Goal: Task Accomplishment & Management: Manage account settings

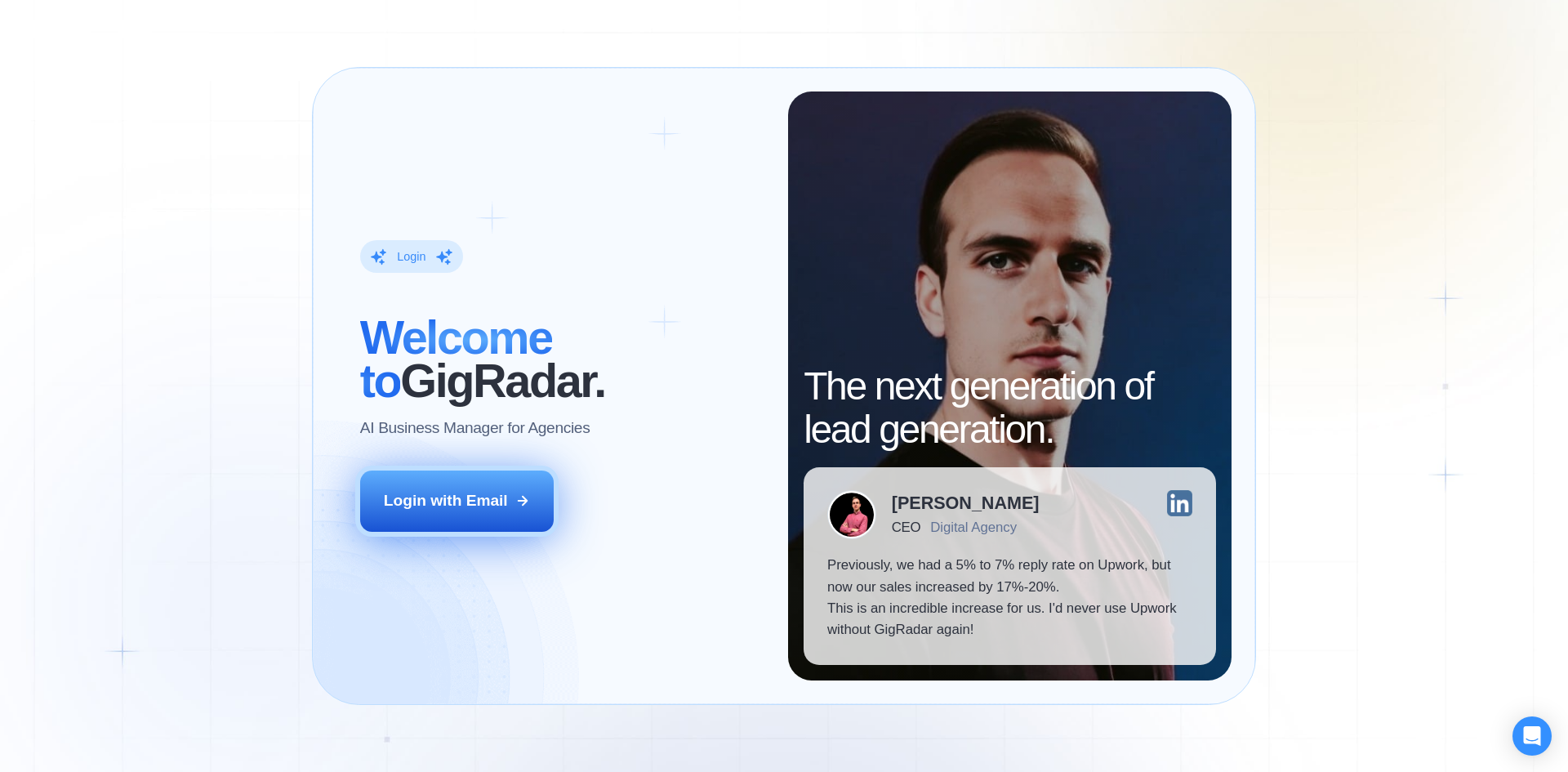
click at [414, 492] on div "Login with Email" at bounding box center [446, 501] width 124 height 21
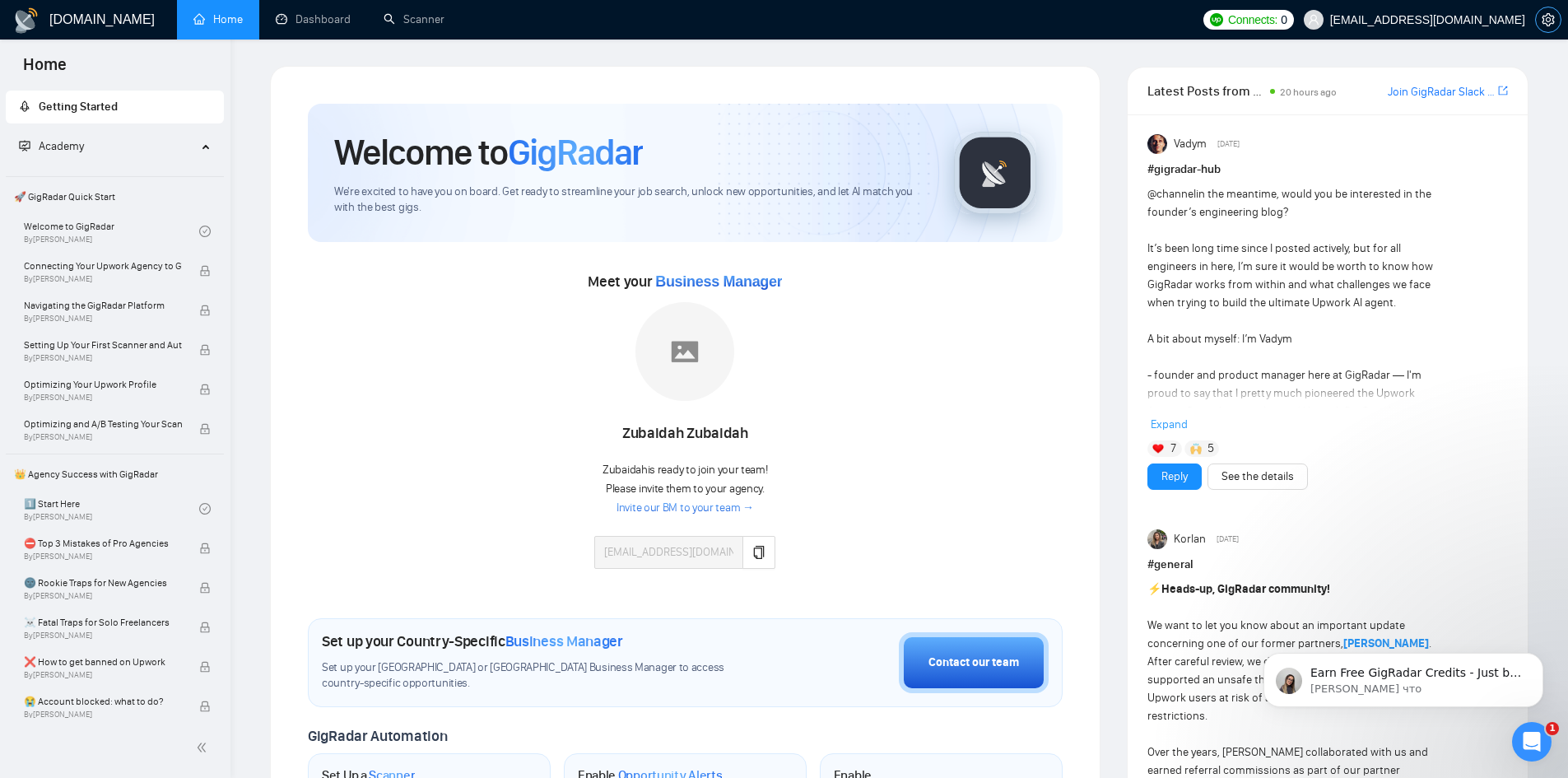
click at [1541, 20] on span "setting" at bounding box center [1549, 20] width 25 height 13
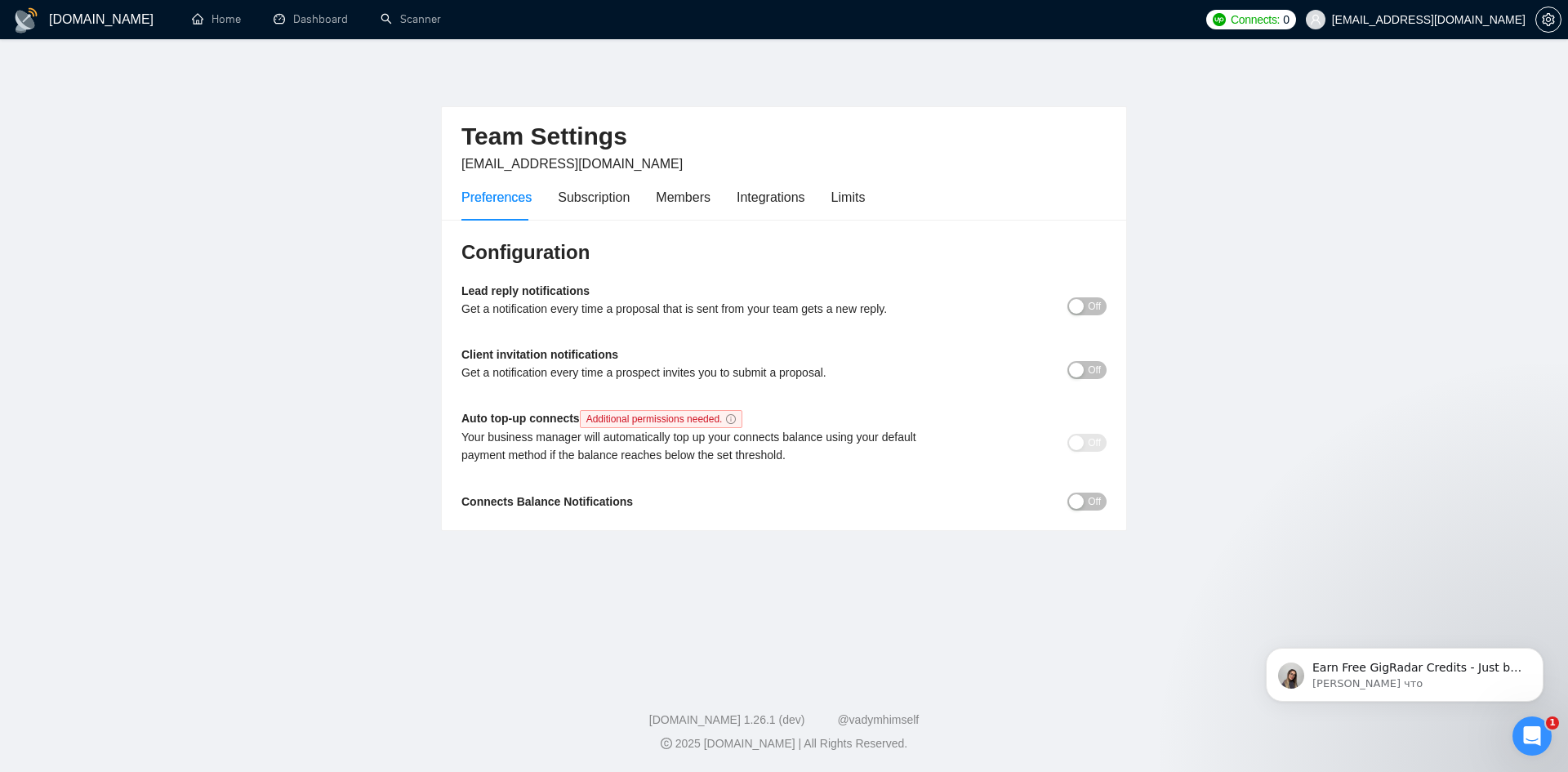
click at [544, 167] on span "billing@niwart.io" at bounding box center [571, 164] width 221 height 14
click at [704, 200] on div "Members" at bounding box center [683, 196] width 55 height 21
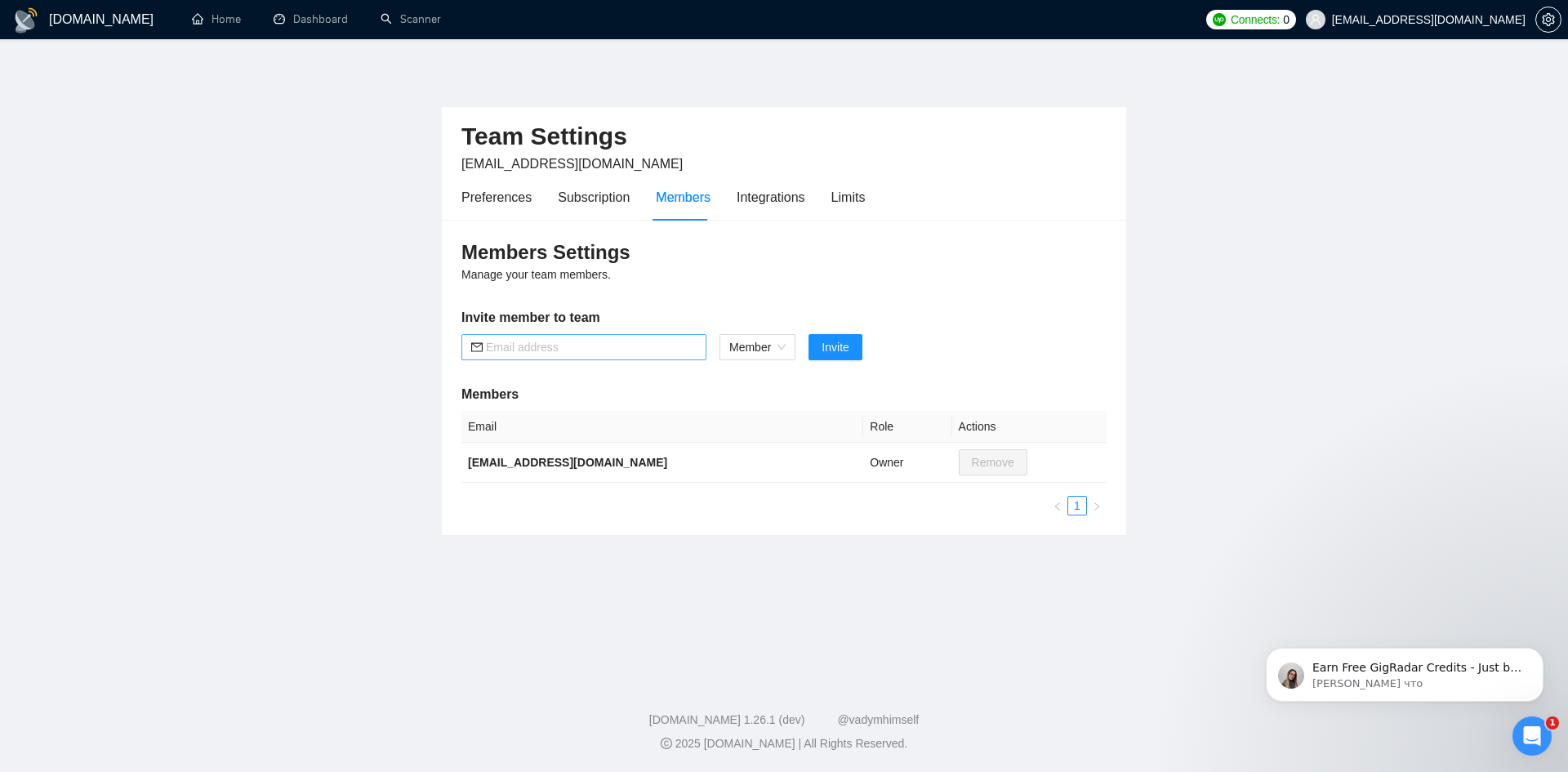
click at [573, 356] on input "text" at bounding box center [591, 347] width 210 height 18
type input "ivan@niwart.io"
click at [757, 349] on span "Member" at bounding box center [757, 347] width 57 height 25
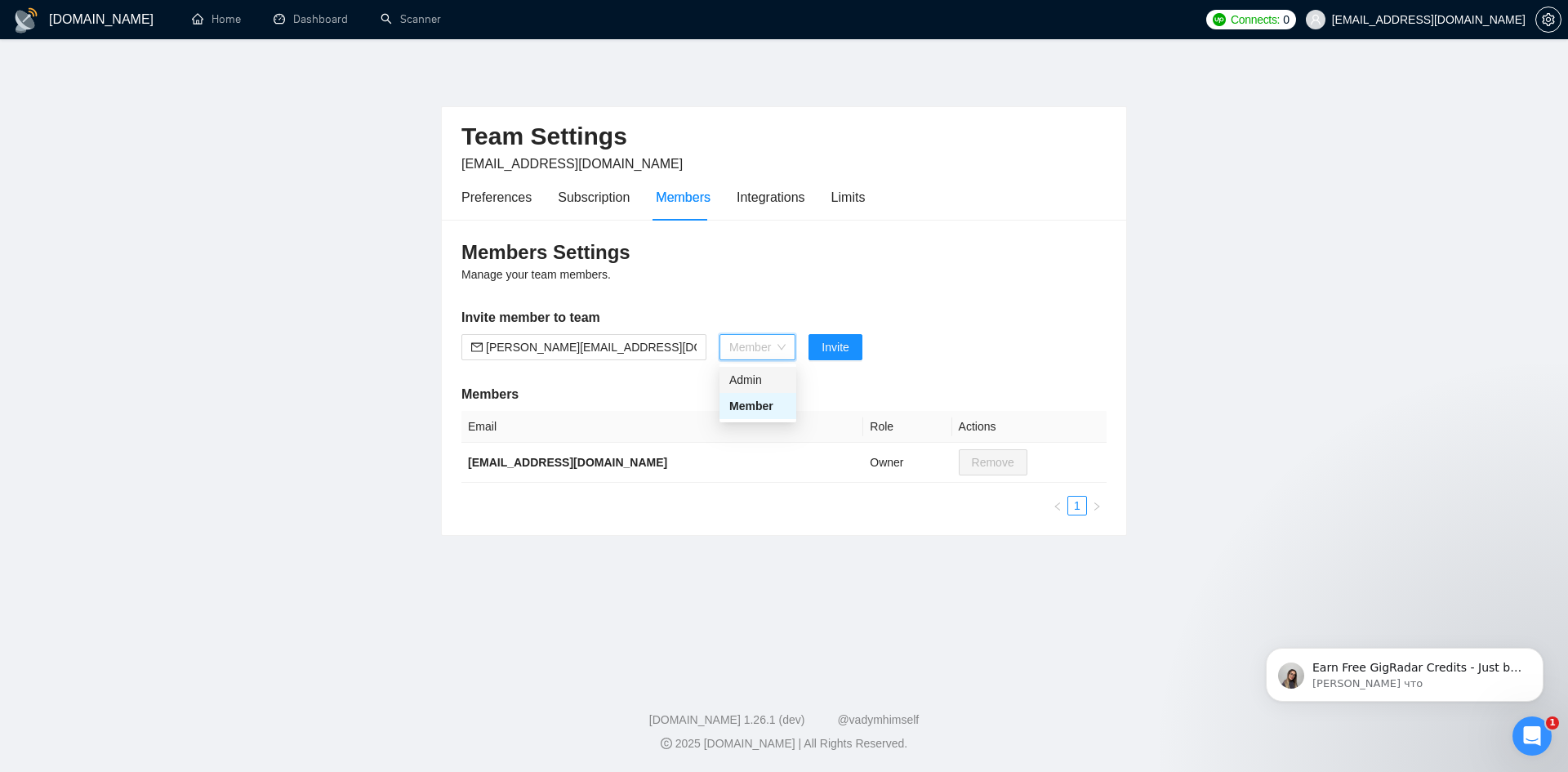
click at [759, 373] on div "Admin" at bounding box center [758, 380] width 58 height 18
click at [817, 353] on span "Invite" at bounding box center [826, 347] width 27 height 18
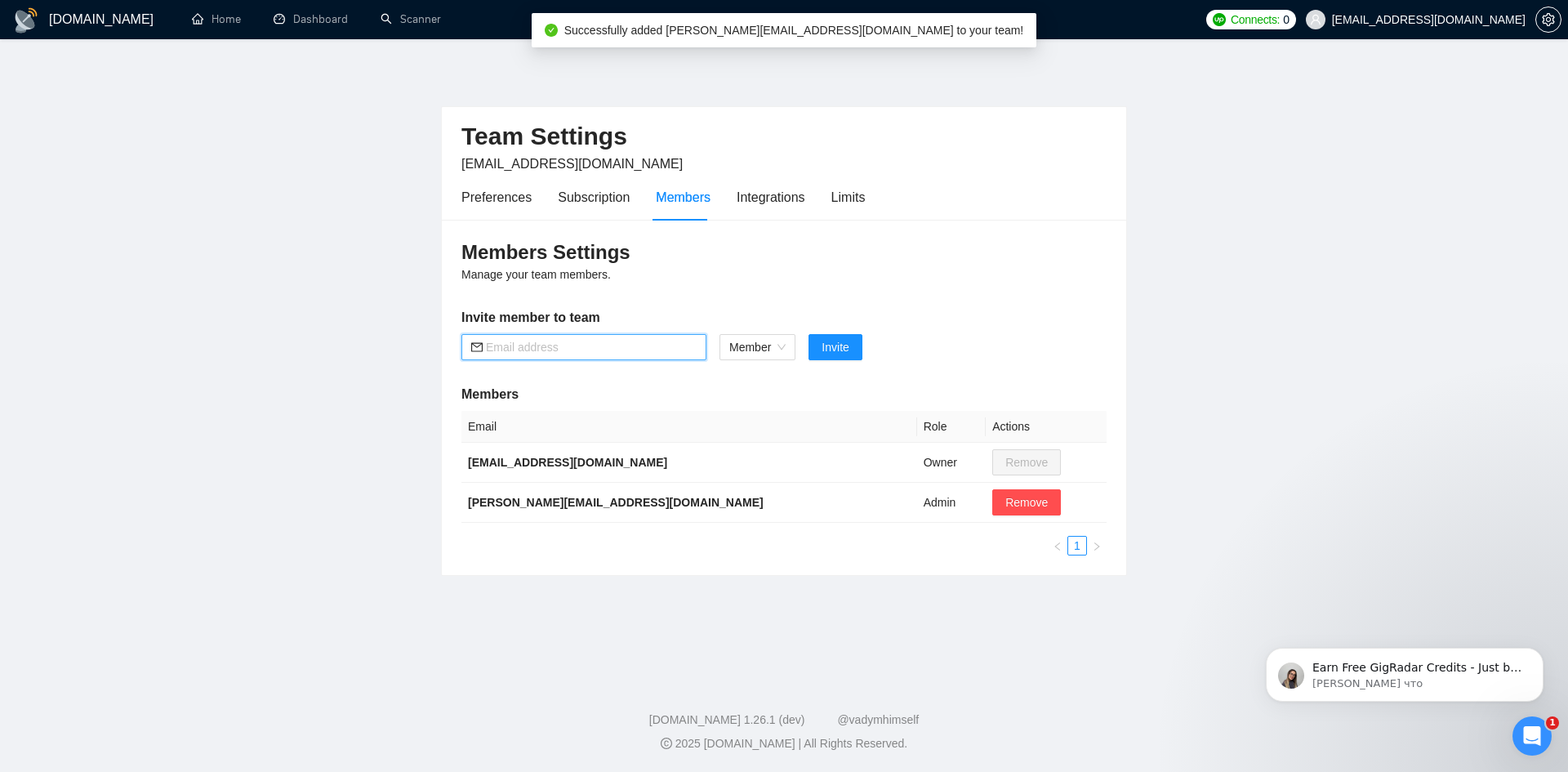
click at [499, 347] on input "text" at bounding box center [591, 347] width 210 height 18
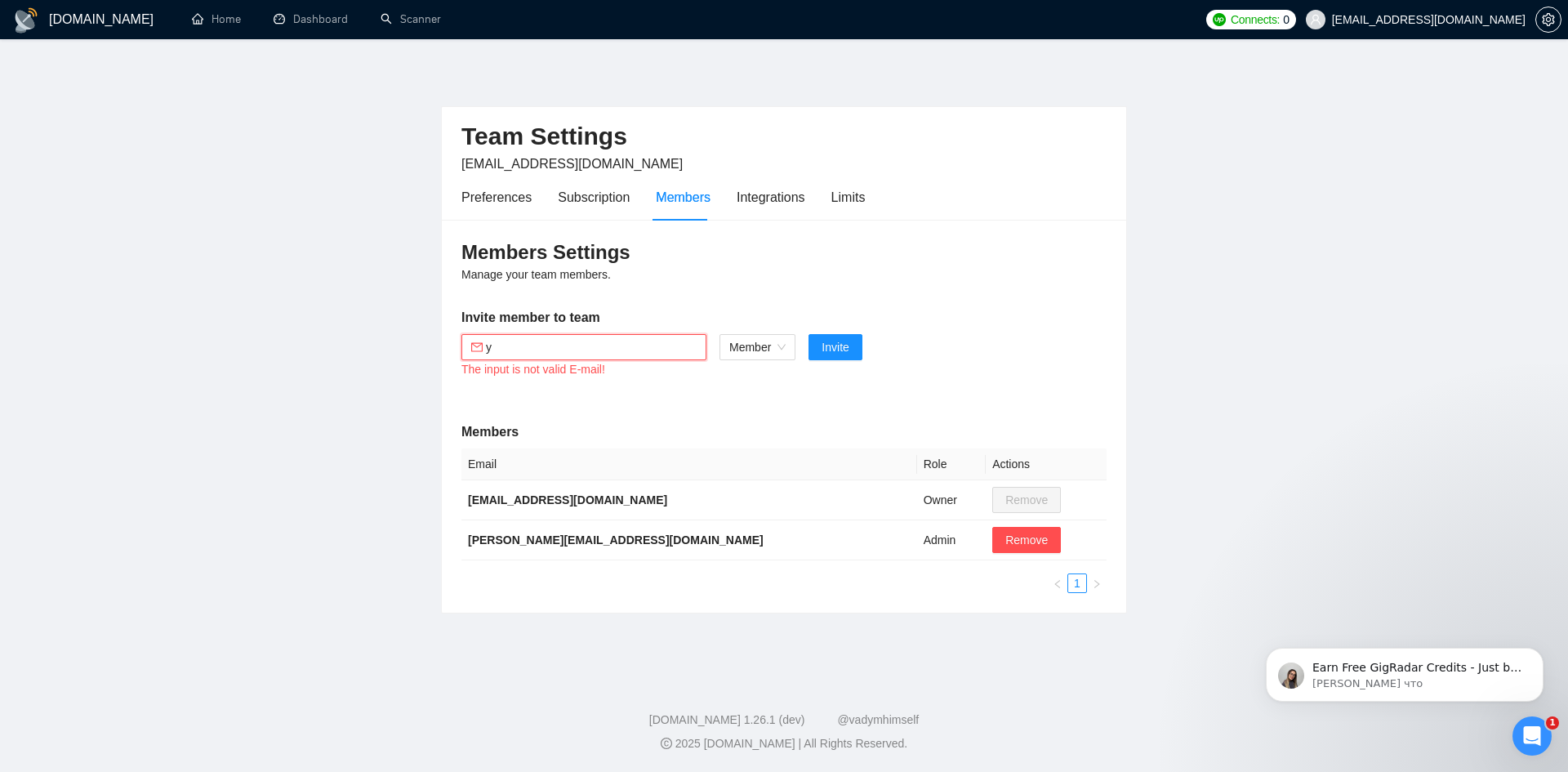
click at [530, 343] on input "у" at bounding box center [591, 347] width 210 height 18
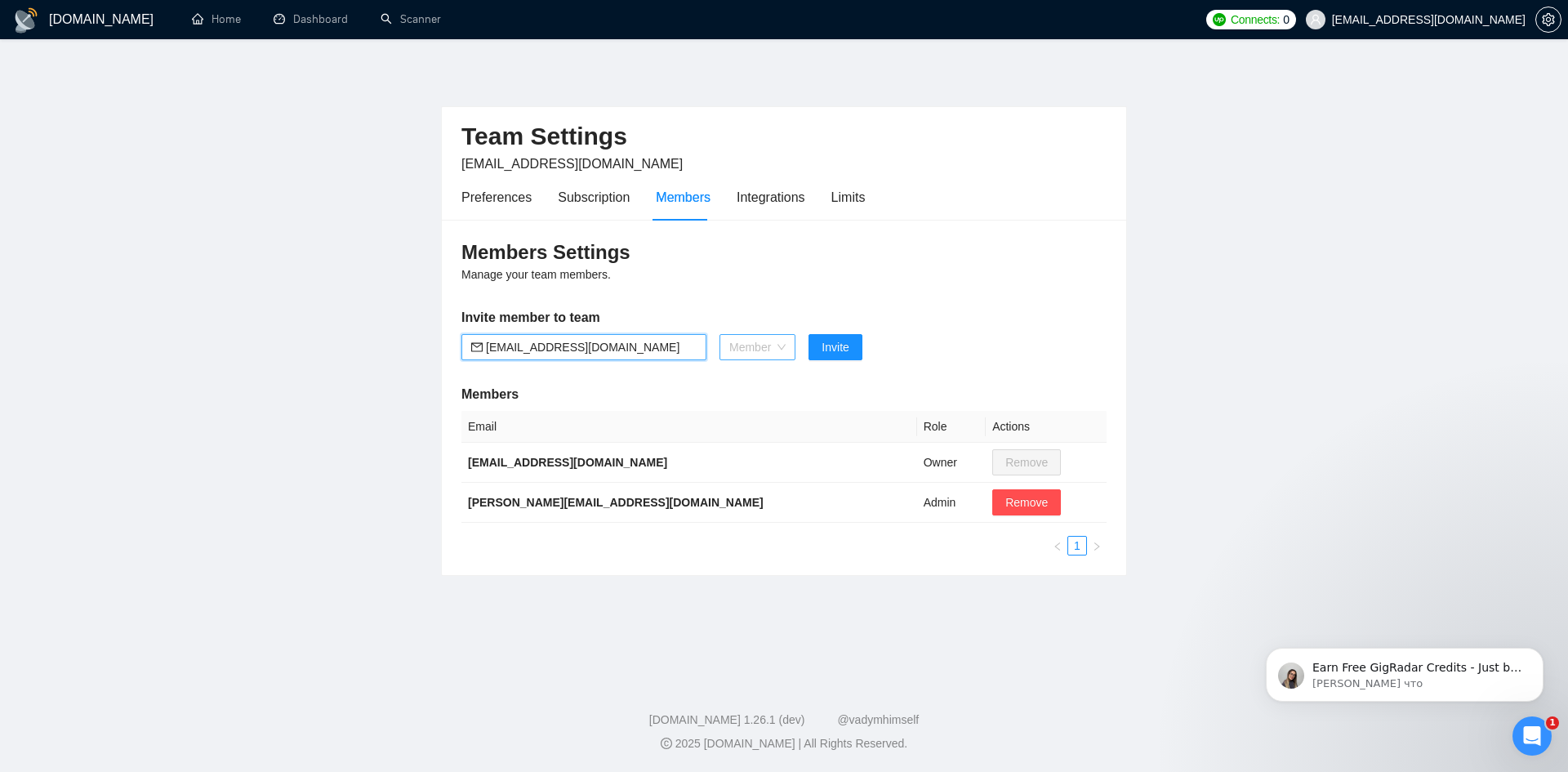
click at [751, 356] on span "Member" at bounding box center [757, 347] width 57 height 25
type input "evgeni@niwart.io"
click at [750, 372] on div "Admin" at bounding box center [758, 380] width 58 height 18
click at [822, 349] on span "Invite" at bounding box center [826, 347] width 27 height 18
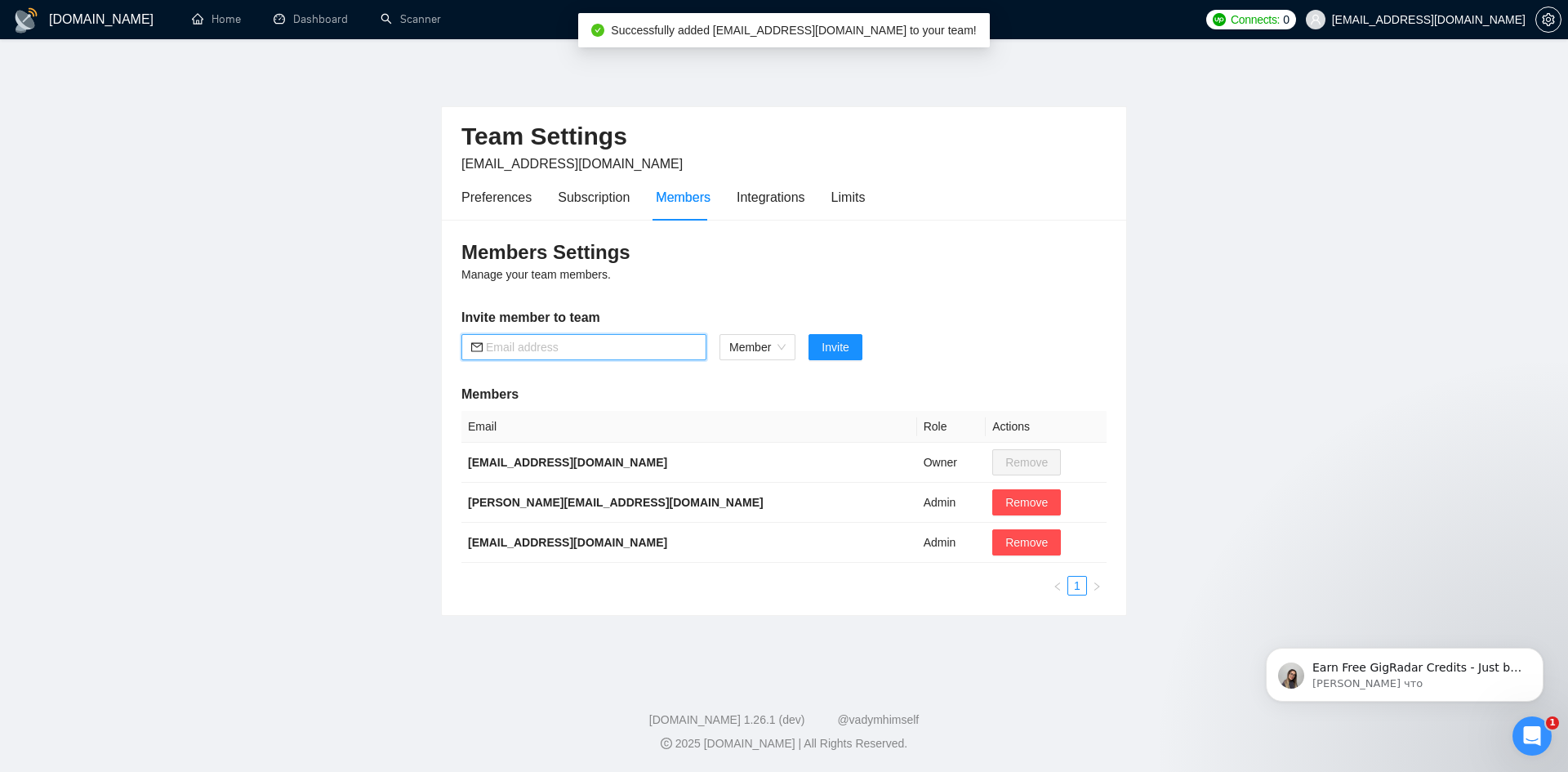
click at [557, 343] on input "text" at bounding box center [591, 347] width 210 height 18
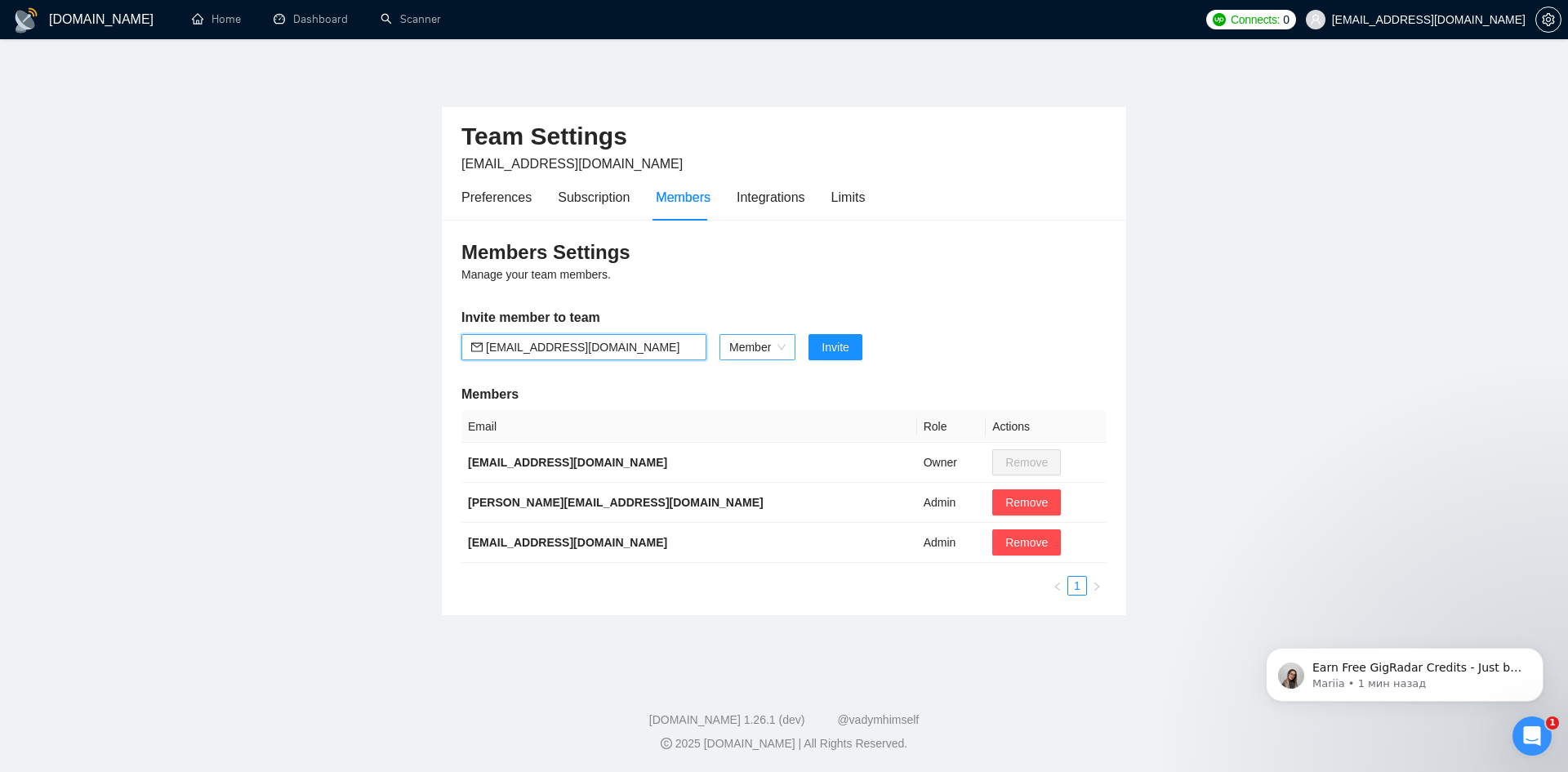
click at [733, 338] on span "Member" at bounding box center [757, 347] width 57 height 25
type input "liz@niwart.io"
click at [743, 370] on div "Admin" at bounding box center [757, 380] width 76 height 26
click at [828, 344] on span "Invite" at bounding box center [826, 347] width 27 height 18
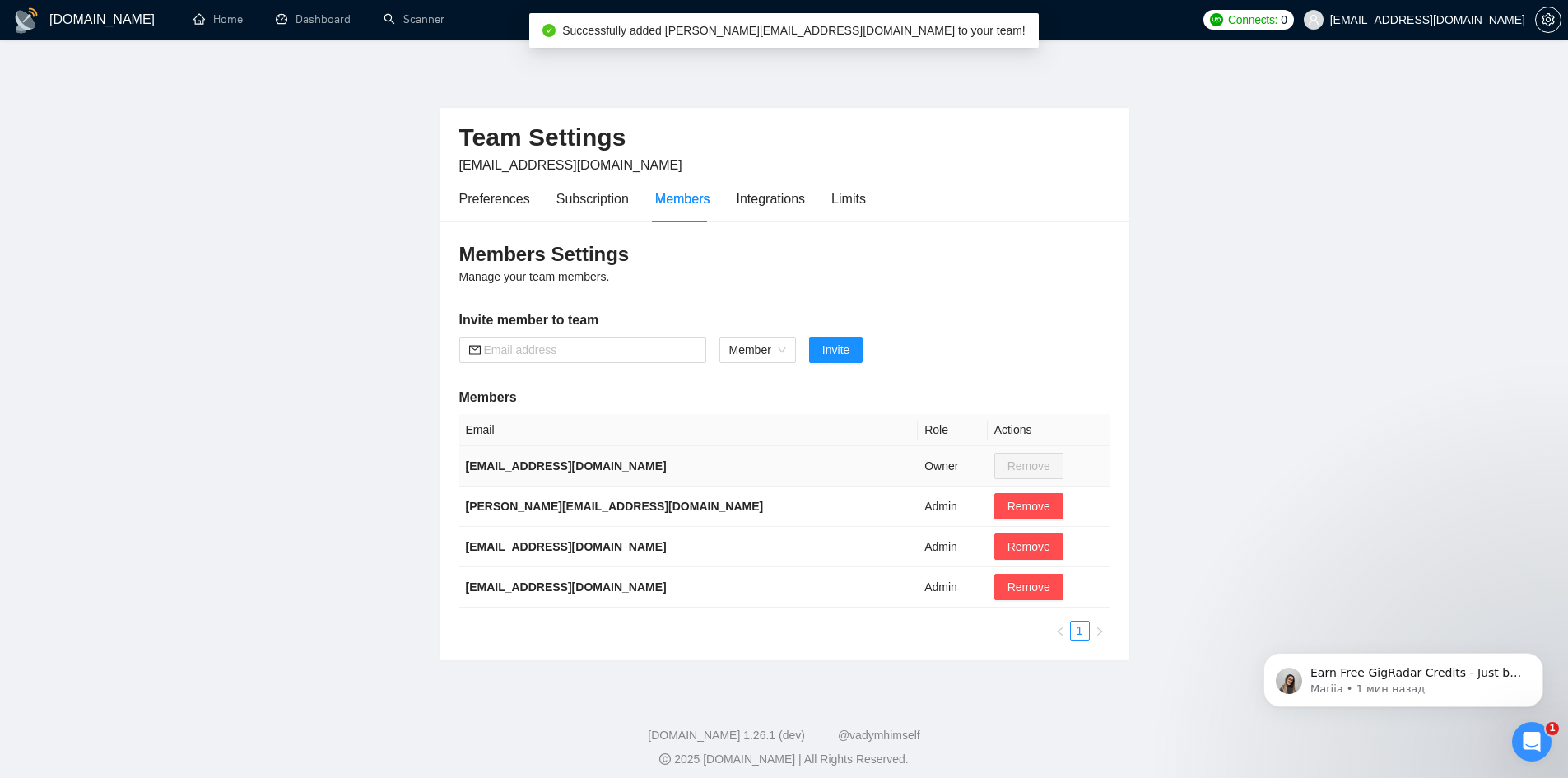
click at [918, 461] on td "Owner" at bounding box center [953, 466] width 70 height 41
click at [995, 469] on span "Remove" at bounding box center [1028, 466] width 69 height 27
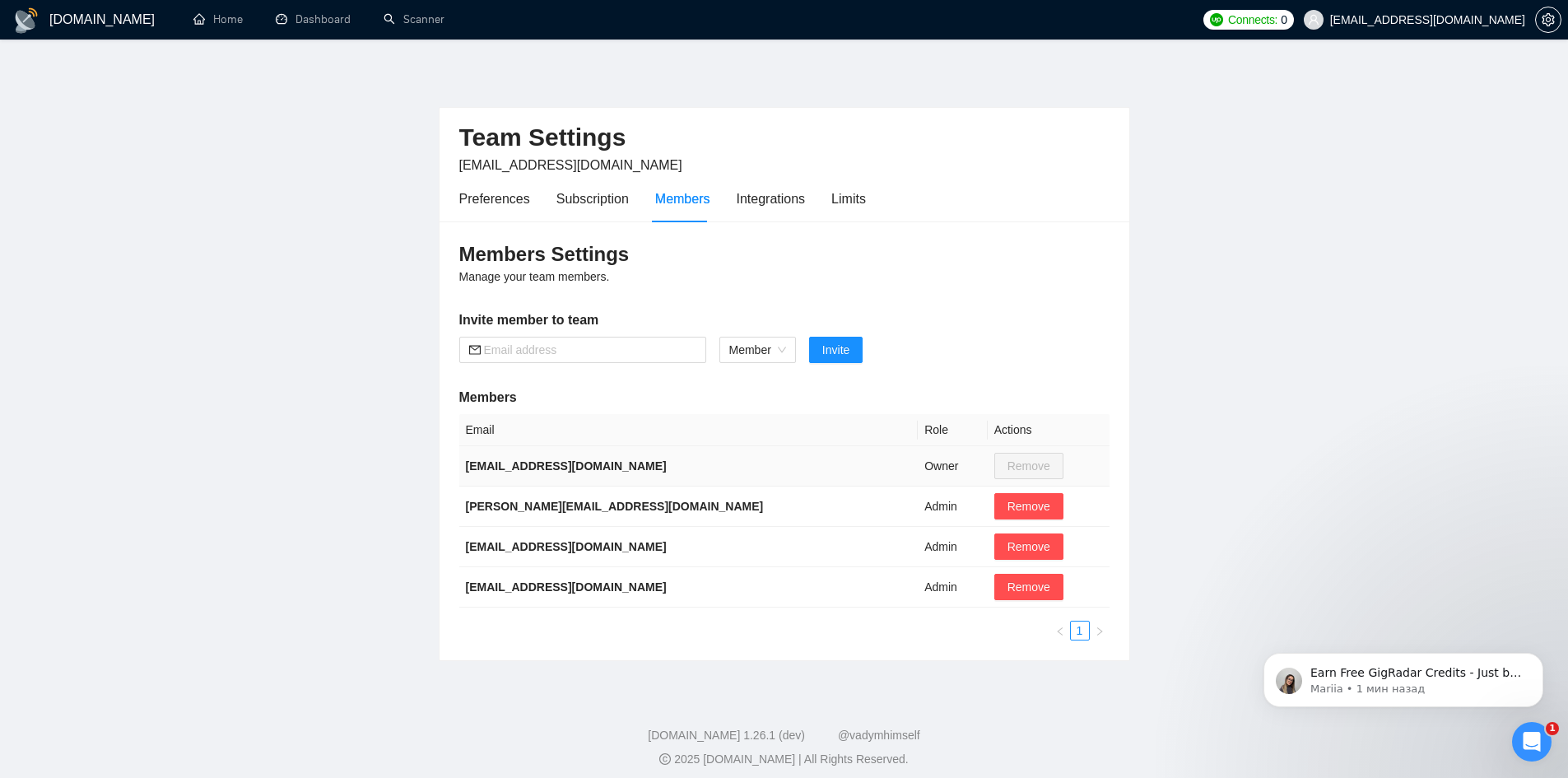
click at [1019, 463] on td "Remove" at bounding box center [1048, 466] width 122 height 41
click at [611, 204] on div "Subscription" at bounding box center [593, 198] width 72 height 21
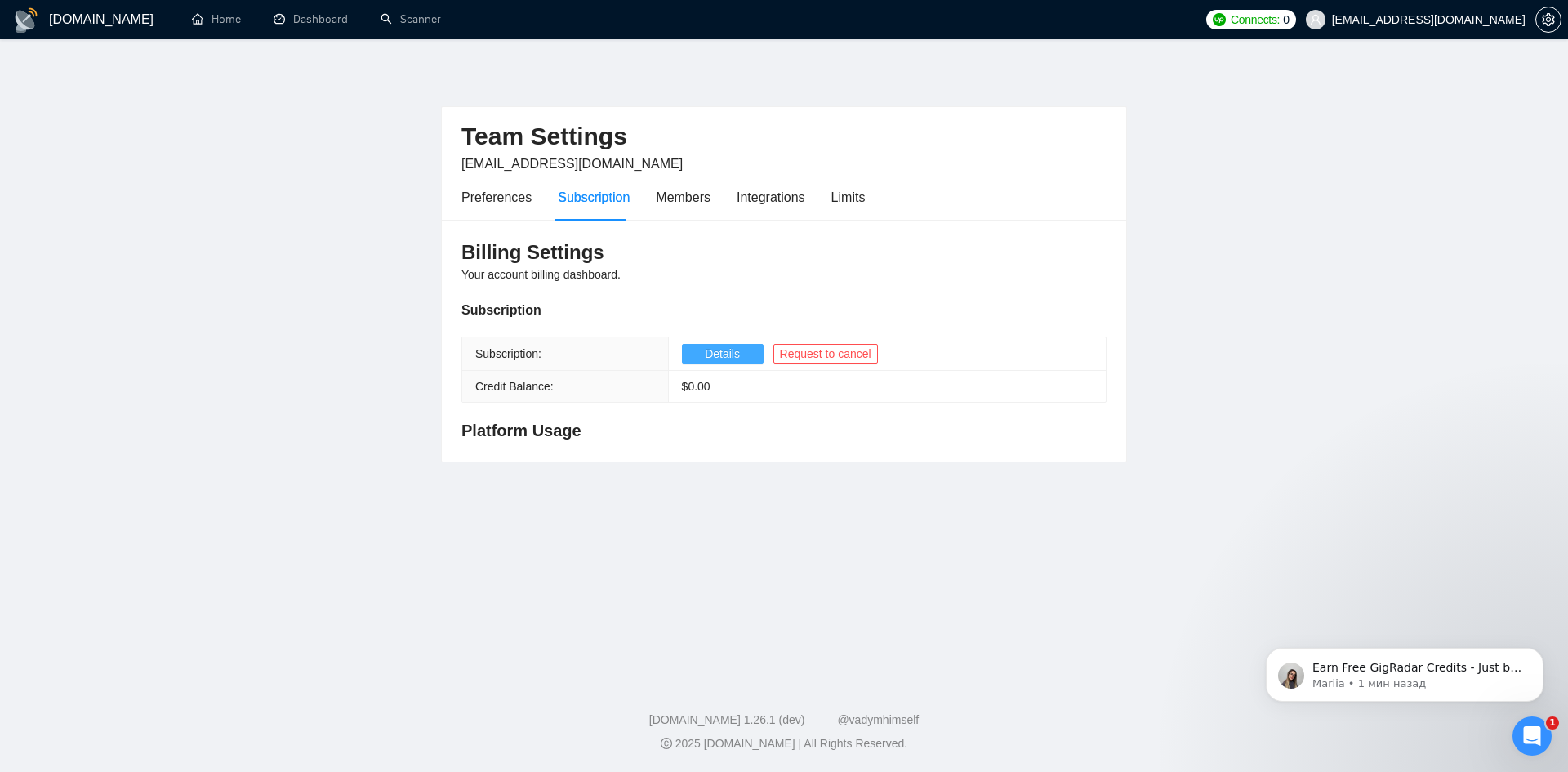
click at [691, 353] on button "Details" at bounding box center [722, 354] width 81 height 20
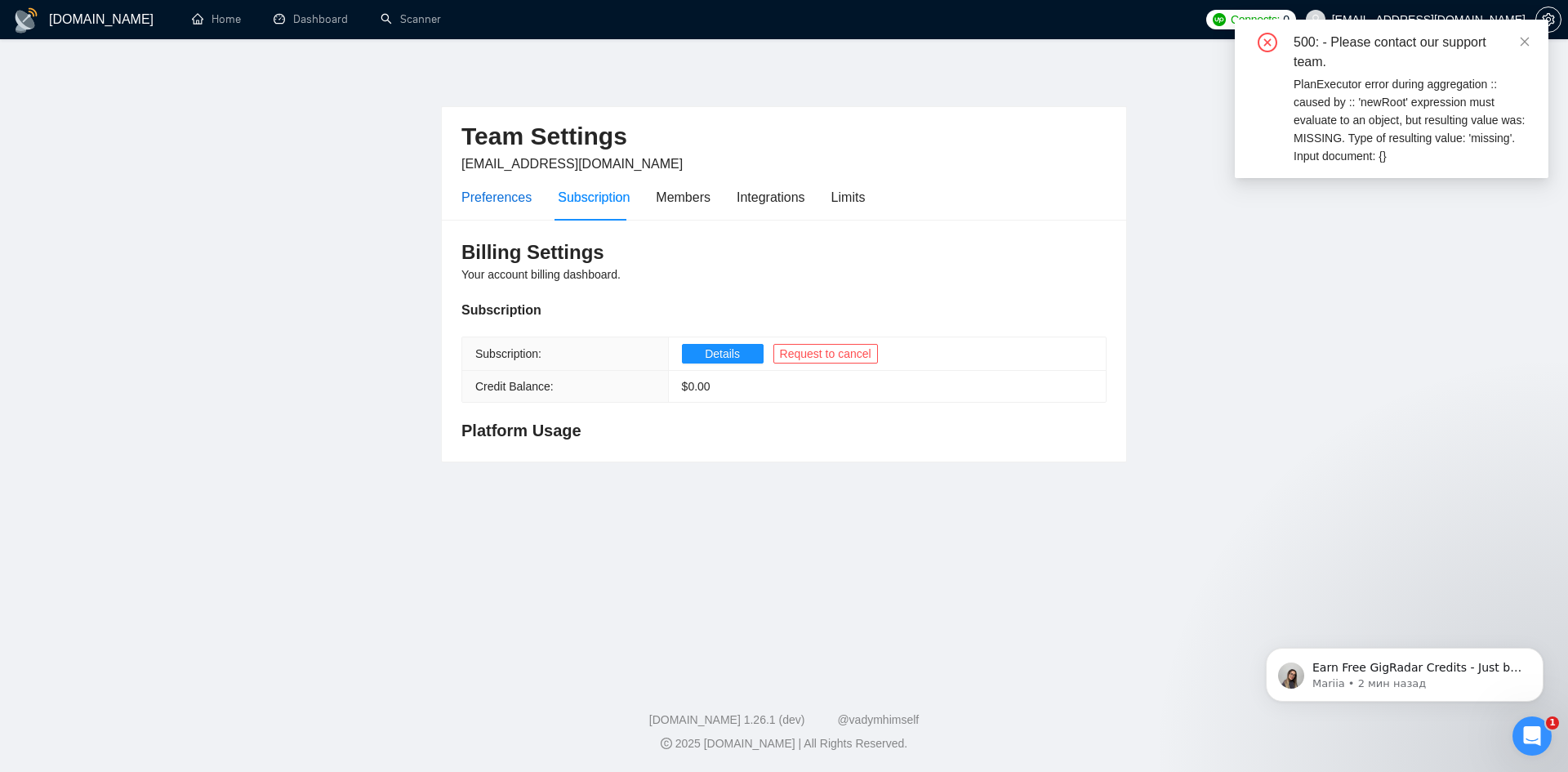
click at [511, 193] on div "Preferences" at bounding box center [496, 196] width 70 height 21
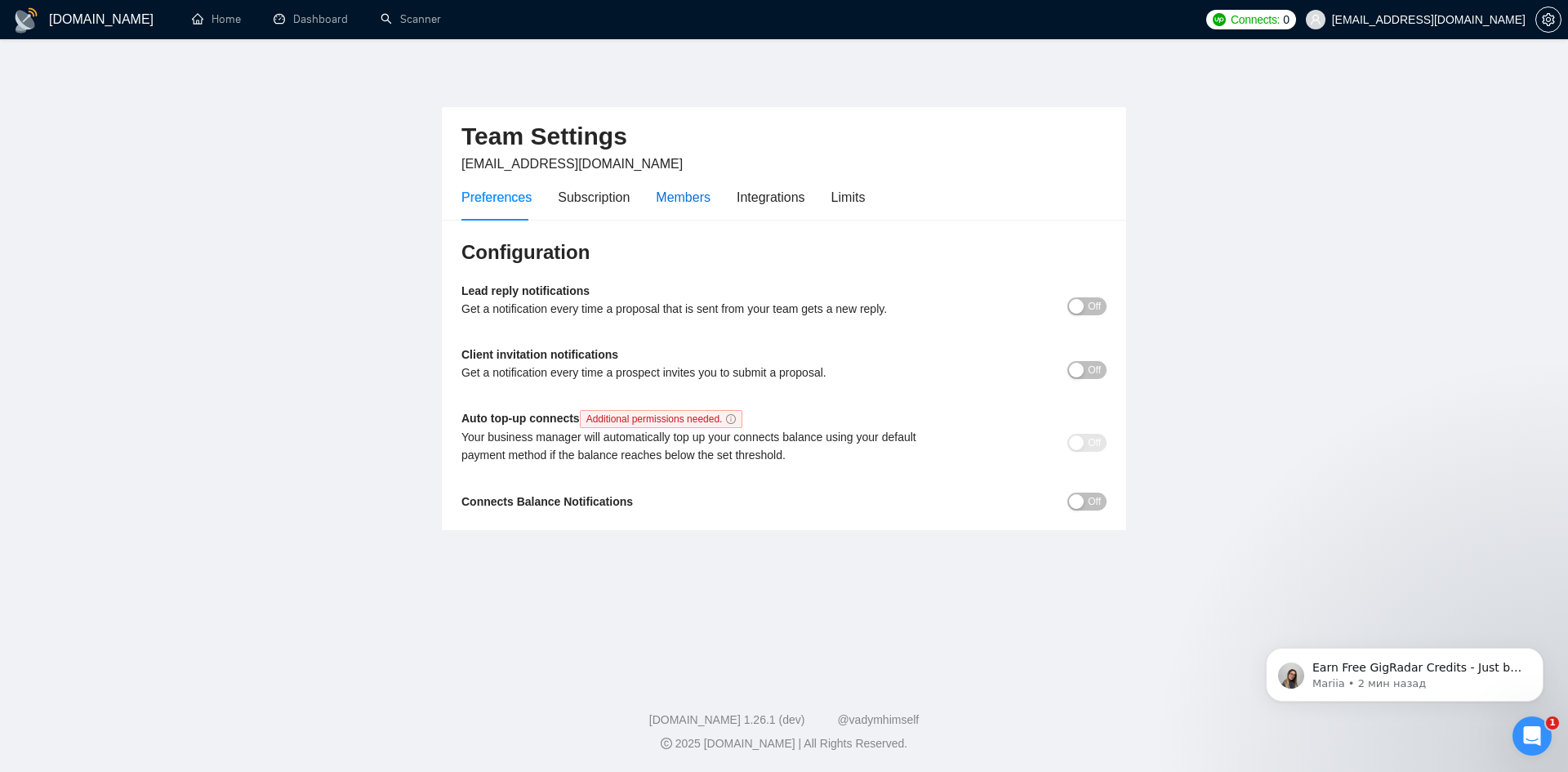
click at [691, 196] on div "Members" at bounding box center [683, 196] width 55 height 21
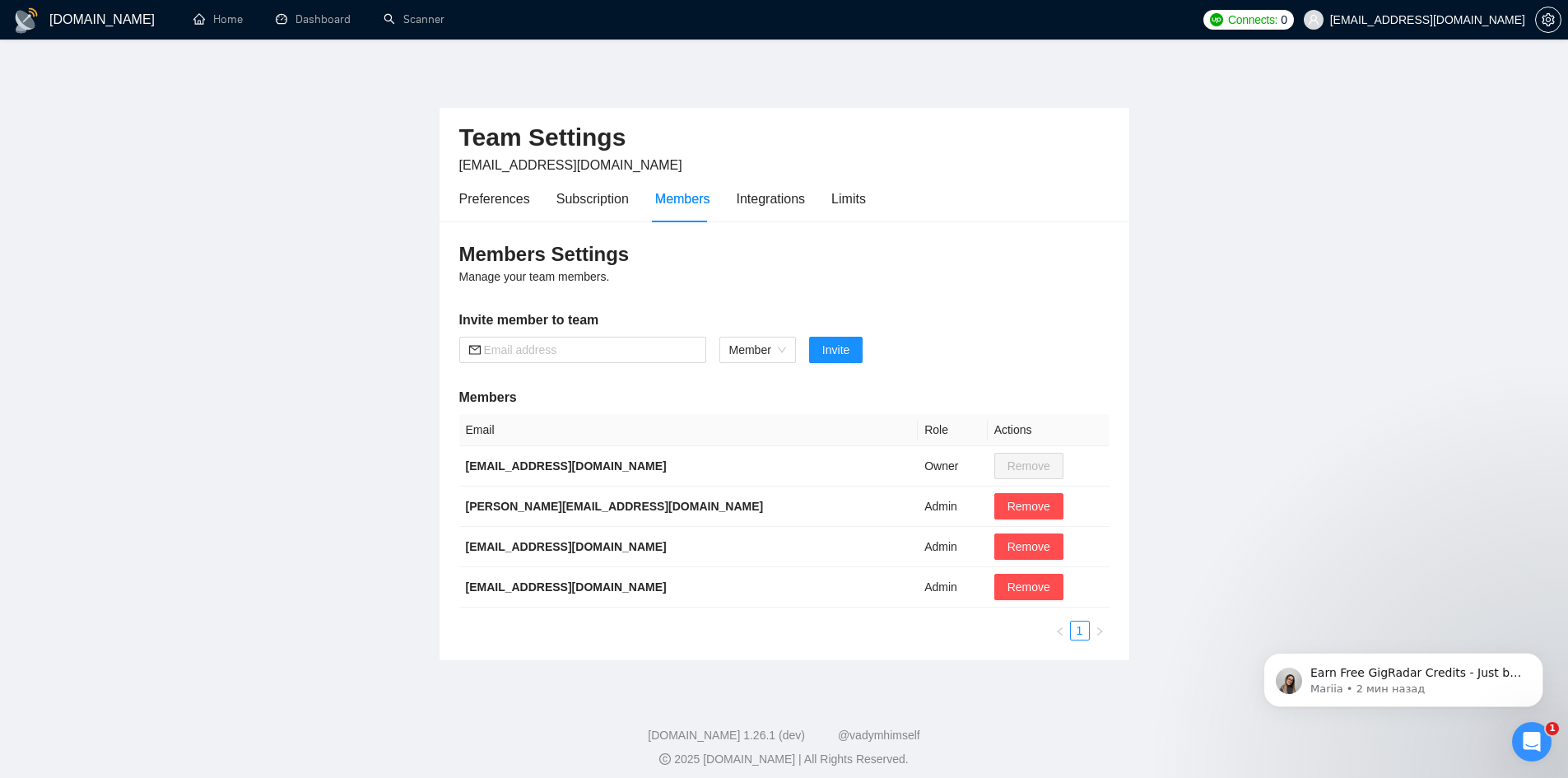
click at [869, 197] on div "Preferences Subscription Members Integrations Limits" at bounding box center [784, 199] width 651 height 47
click at [849, 197] on div "Limits" at bounding box center [849, 198] width 35 height 21
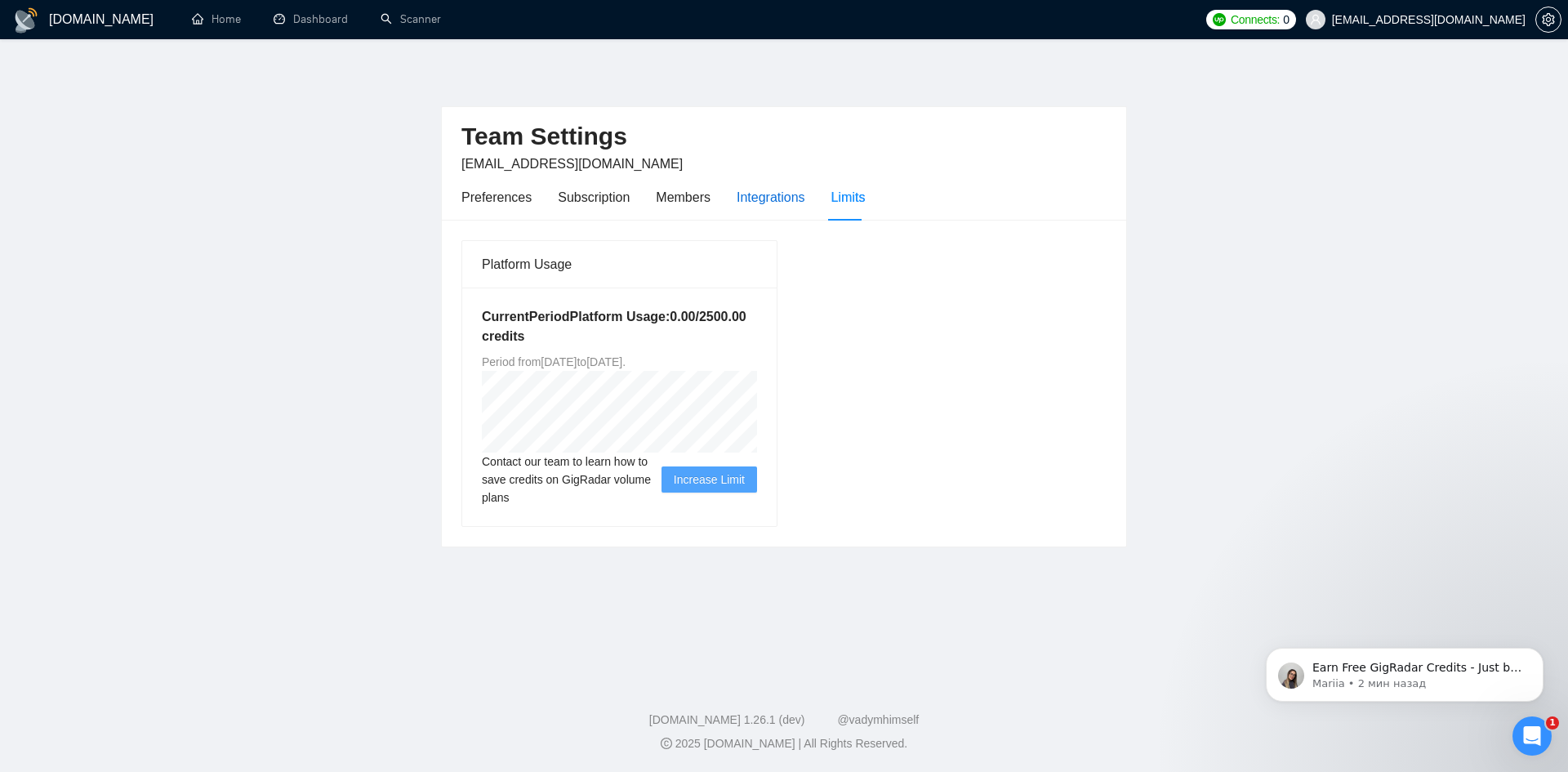
click at [782, 193] on div "Integrations" at bounding box center [770, 196] width 68 height 21
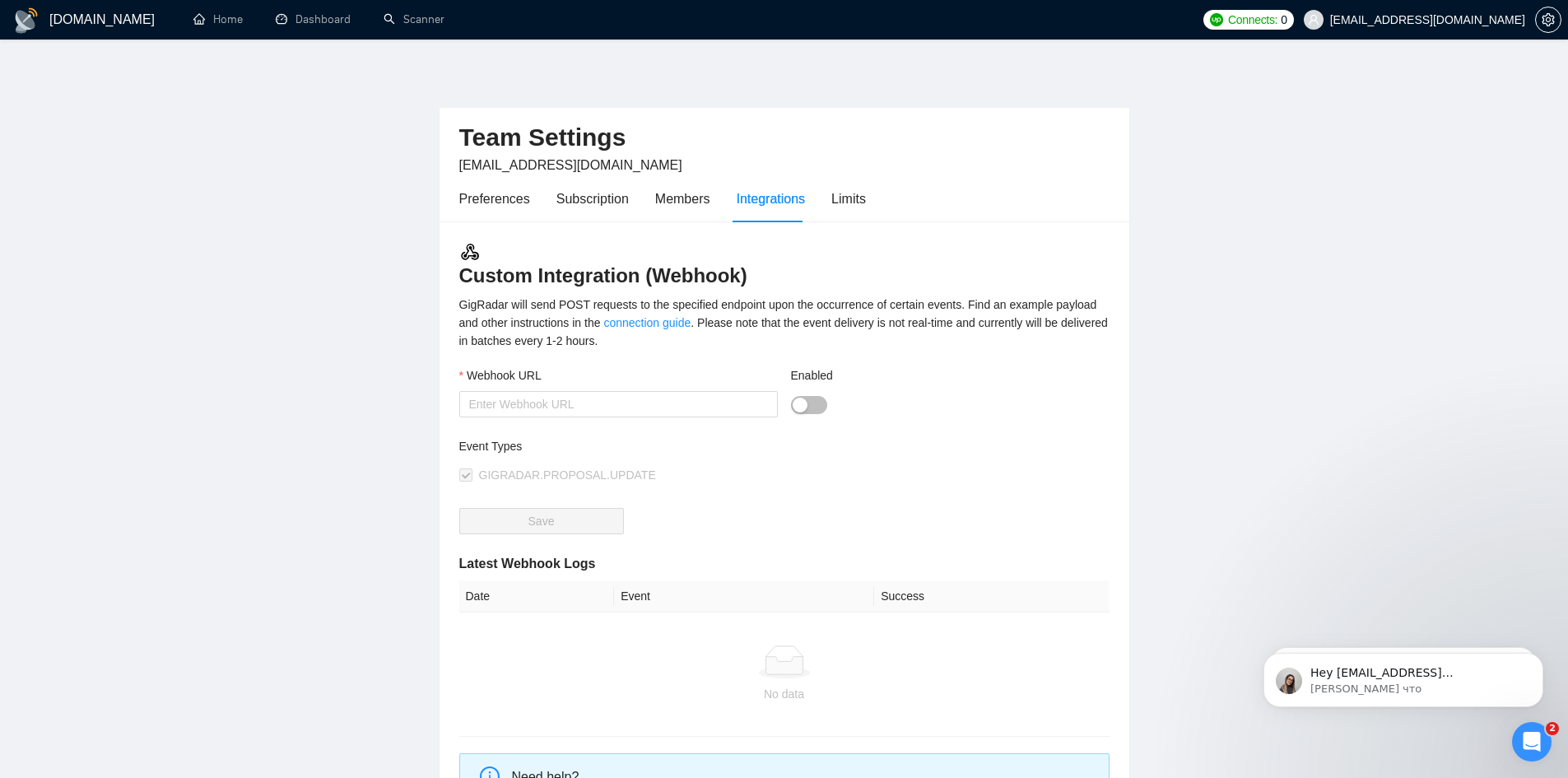
click at [505, 163] on span "billing@niwart.io" at bounding box center [570, 165] width 223 height 14
click at [548, 143] on h2 "Team Settings" at bounding box center [784, 138] width 651 height 34
click at [518, 196] on div "Preferences" at bounding box center [494, 198] width 70 height 21
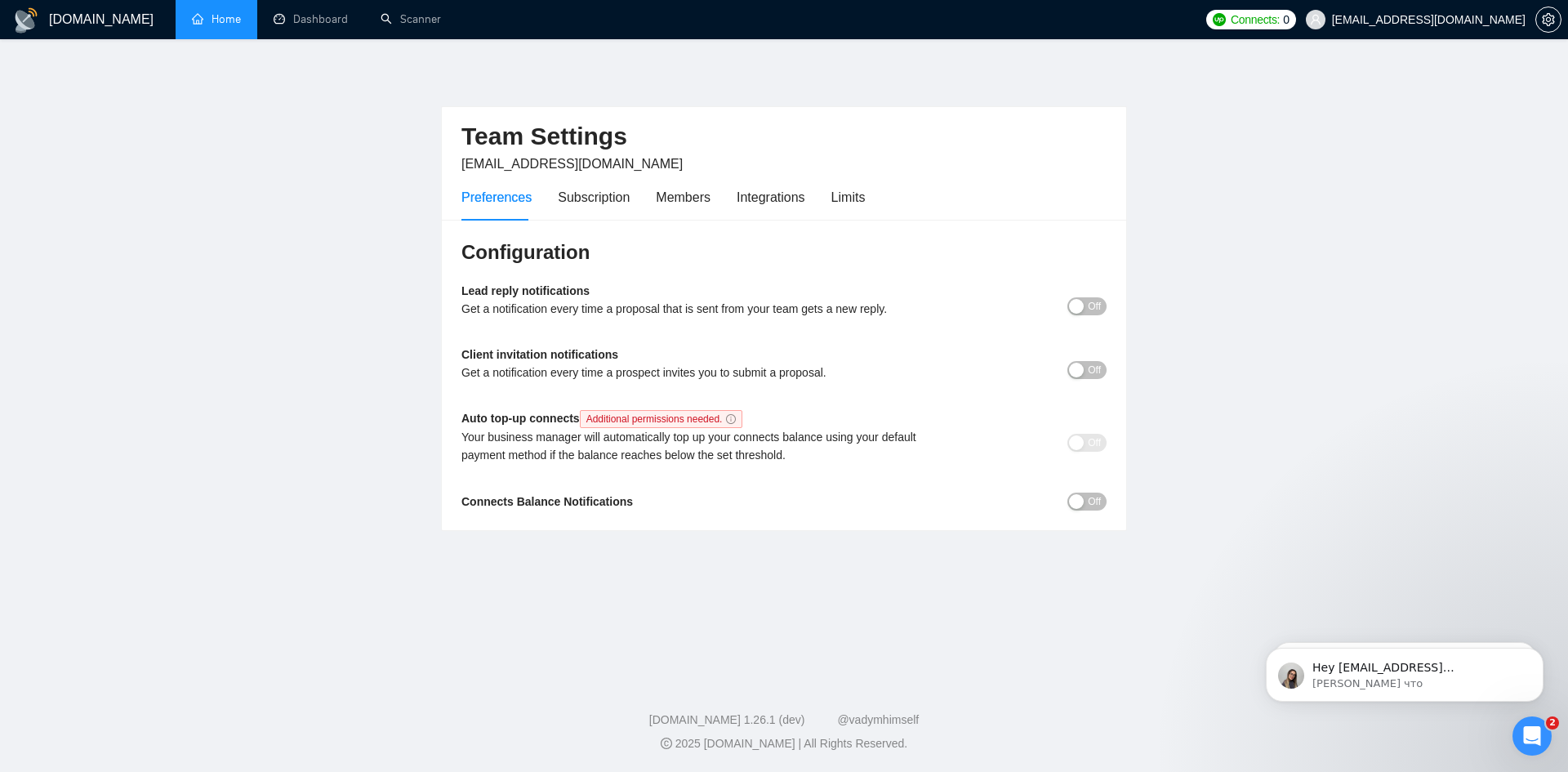
click at [226, 26] on link "Home" at bounding box center [216, 19] width 49 height 14
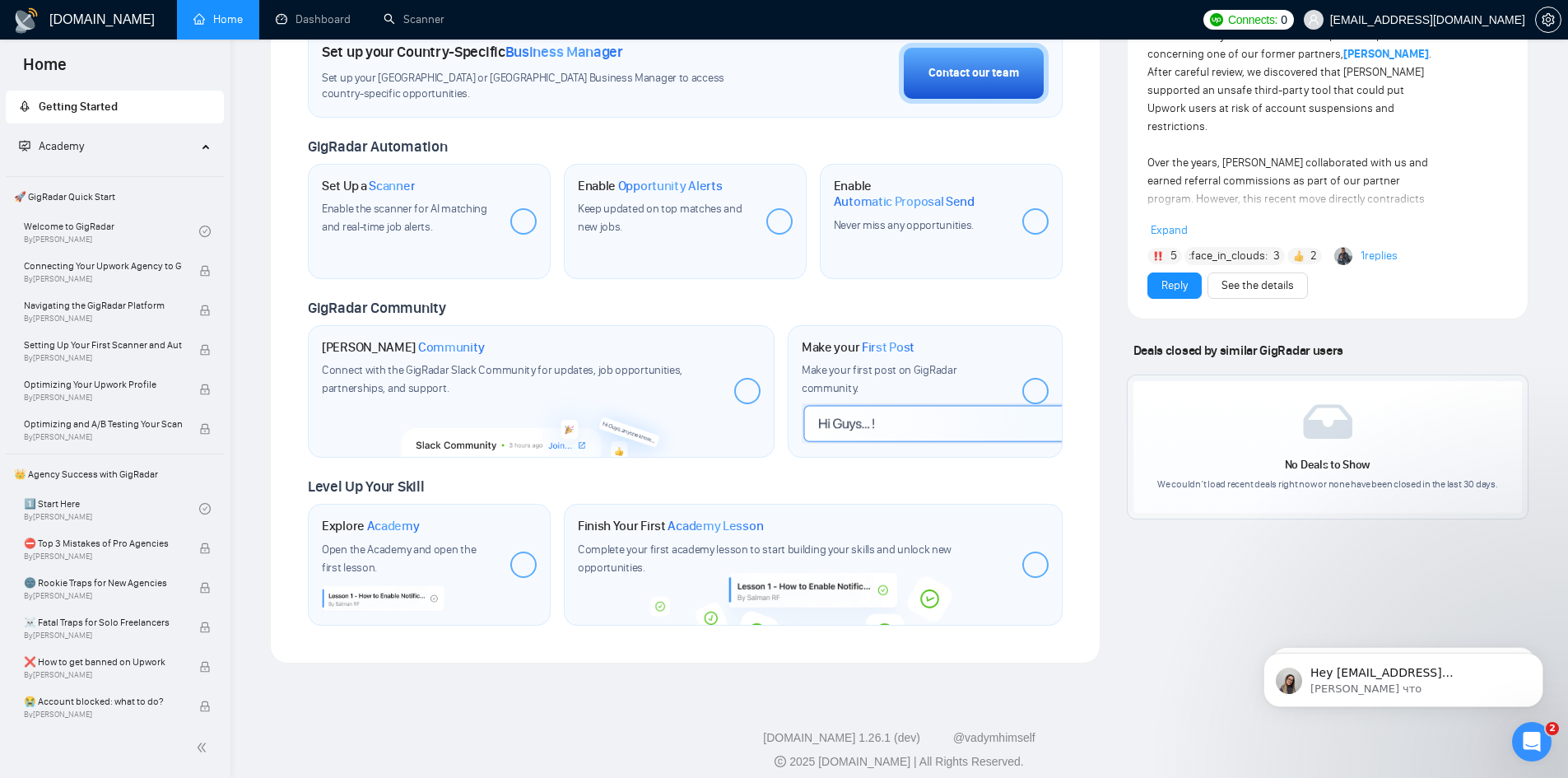
scroll to position [602, 0]
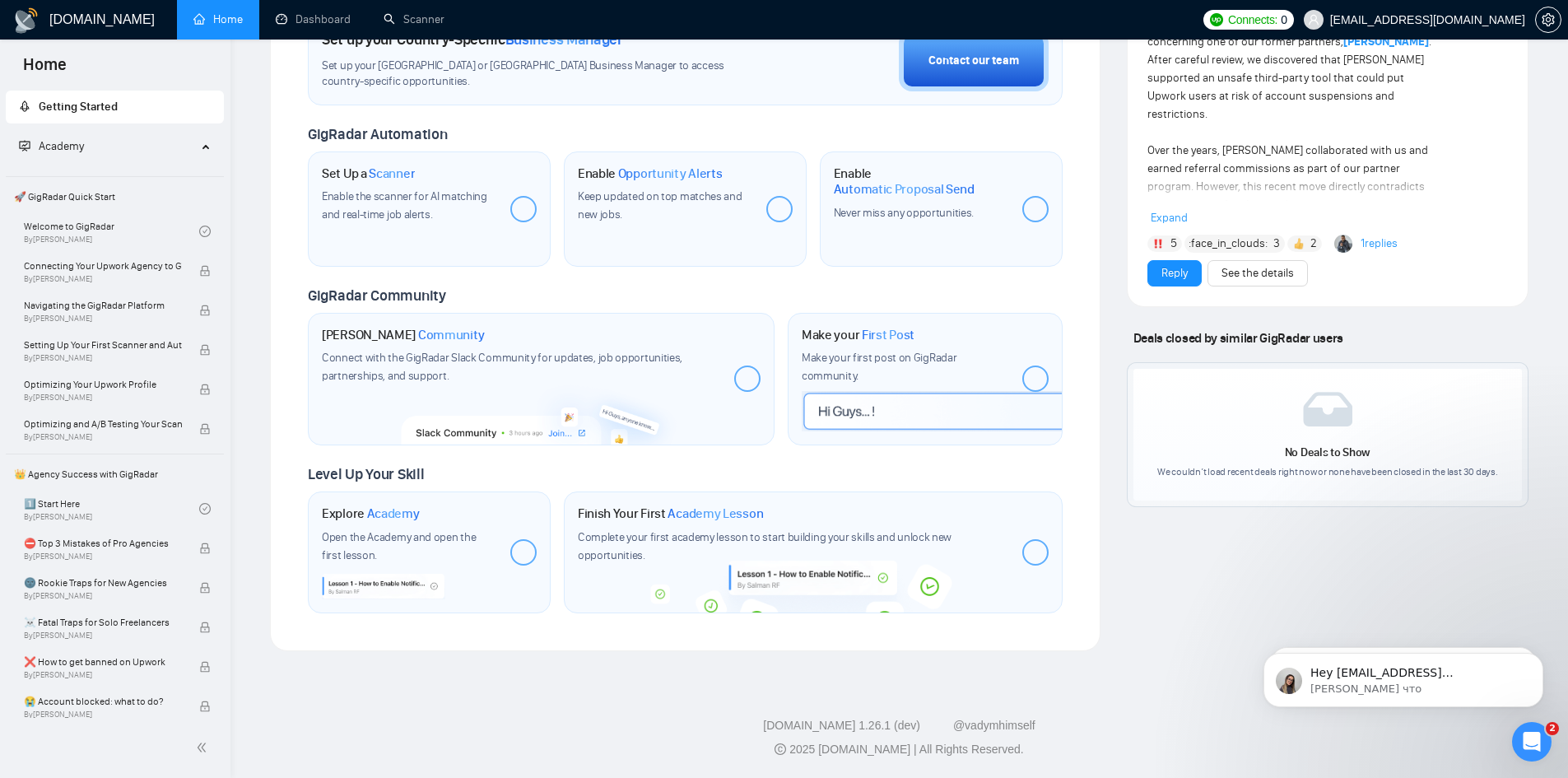
click at [654, 538] on span "Complete your first academy lesson to start building your skills and unlock new…" at bounding box center [764, 546] width 374 height 32
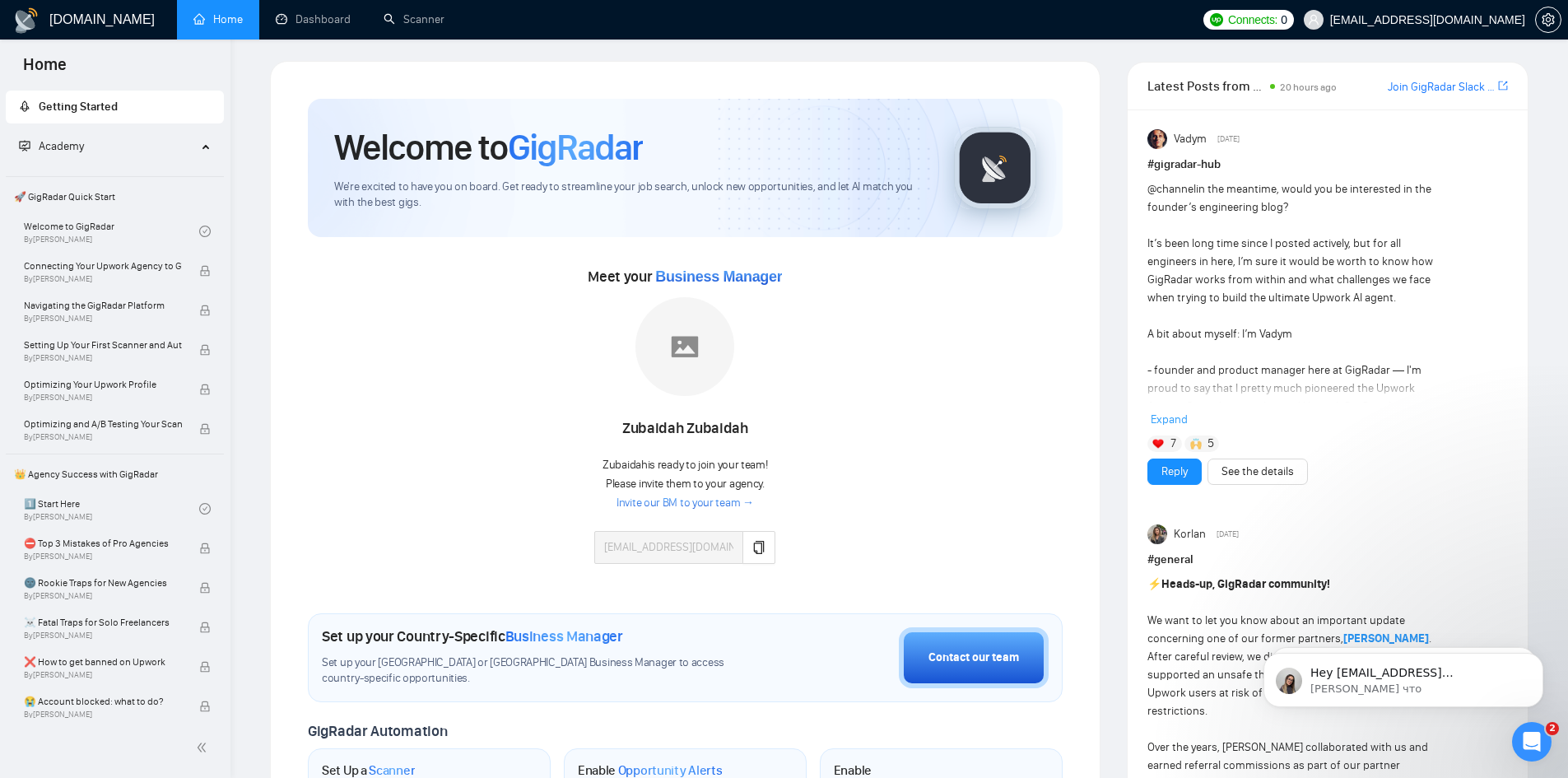
scroll to position [0, 0]
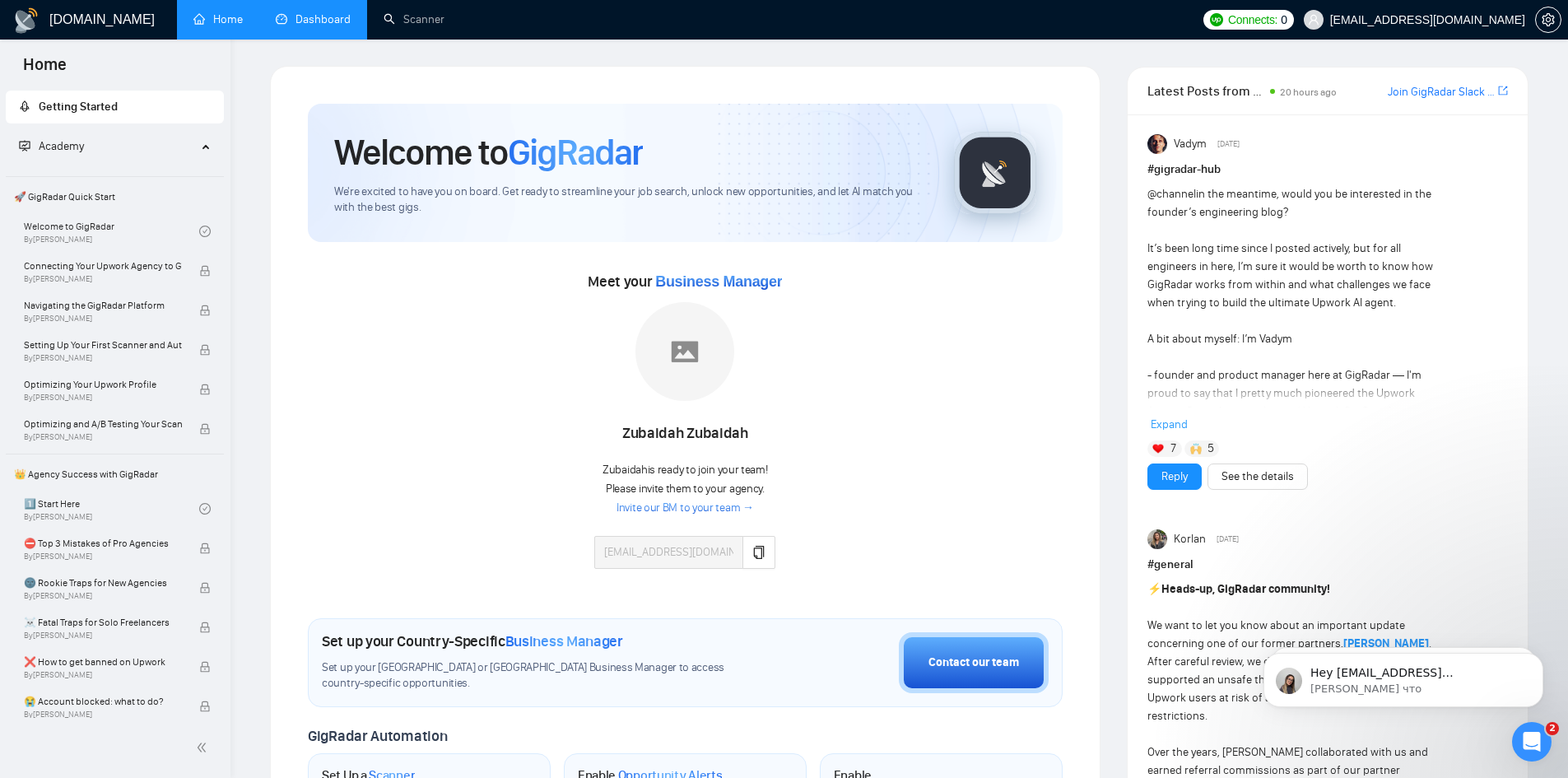
click at [284, 12] on link "Dashboard" at bounding box center [313, 19] width 75 height 14
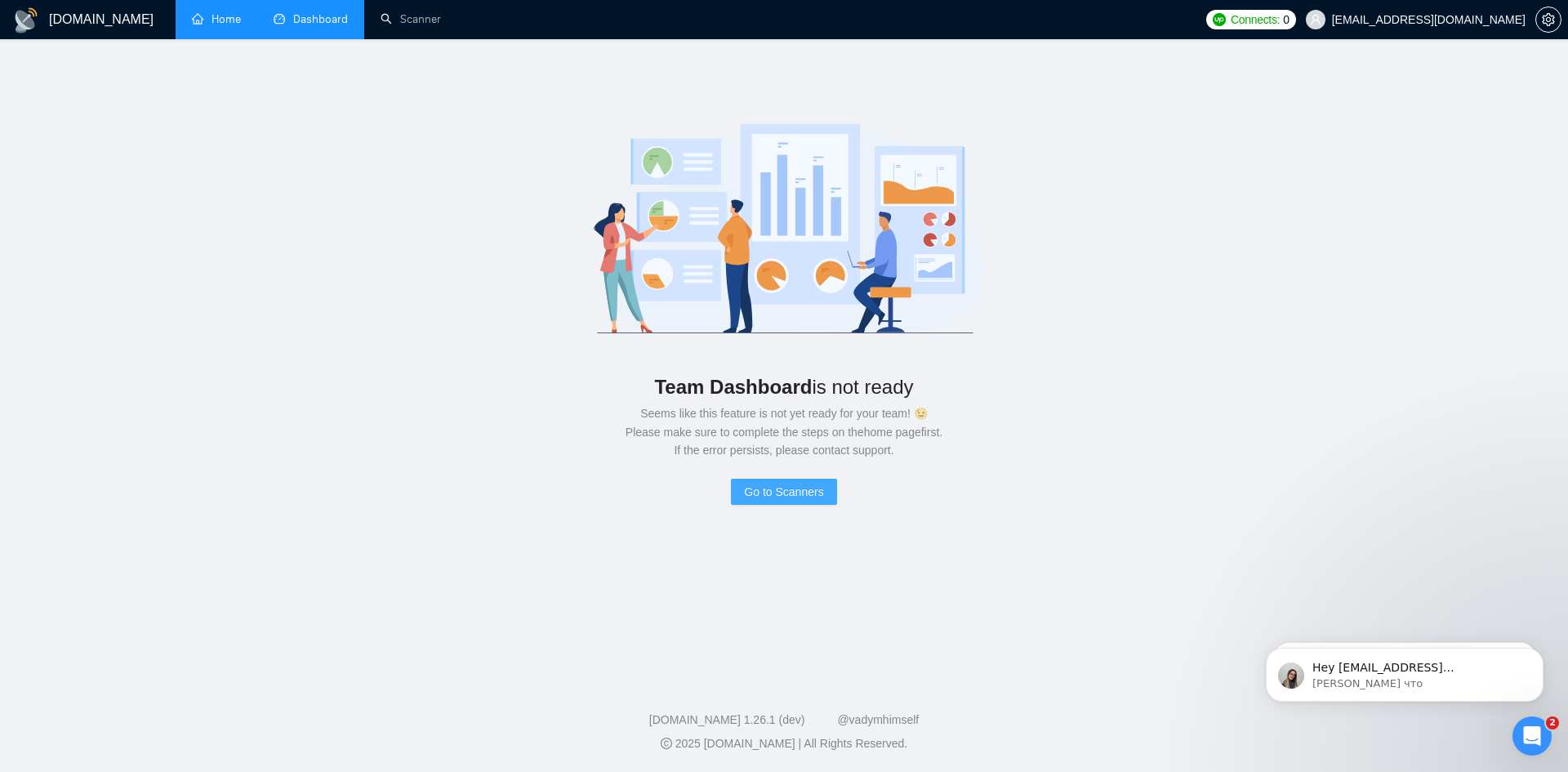
click at [805, 494] on span "Go to Scanners" at bounding box center [784, 492] width 79 height 18
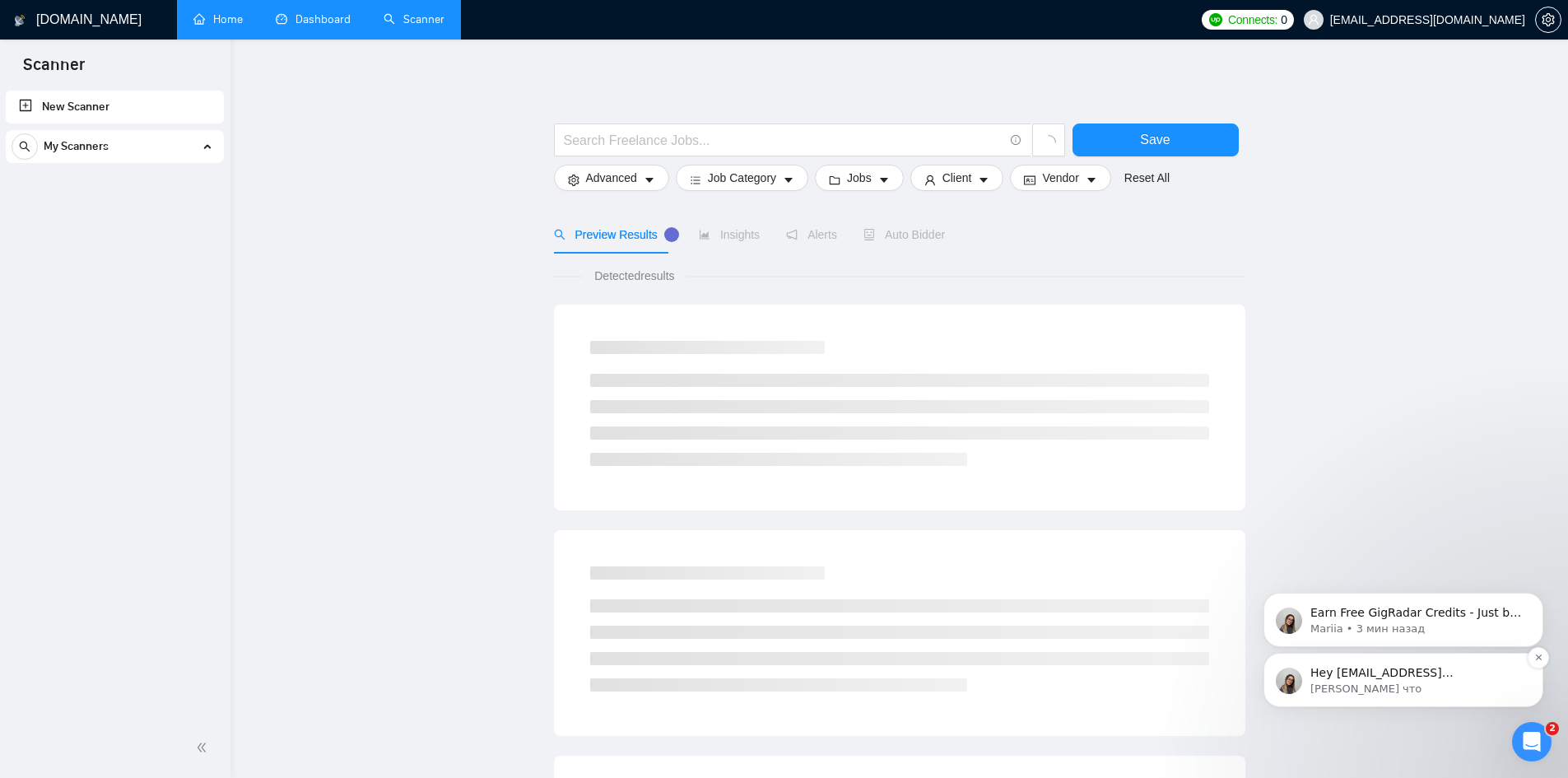
click at [1431, 684] on p "Mariia • Только что" at bounding box center [1416, 689] width 212 height 15
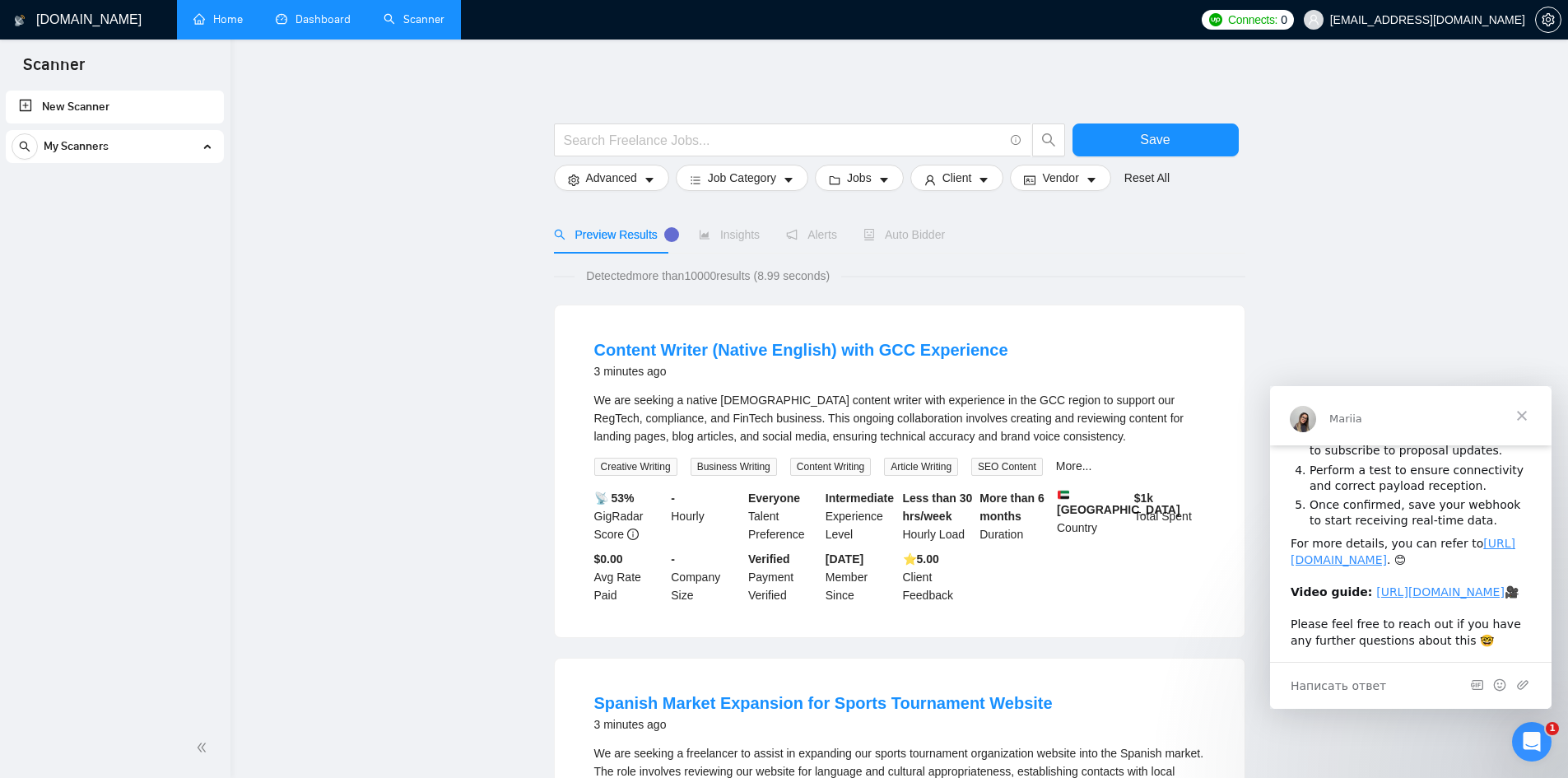
scroll to position [257, 0]
click at [1520, 413] on span "Закрыть" at bounding box center [1522, 416] width 60 height 60
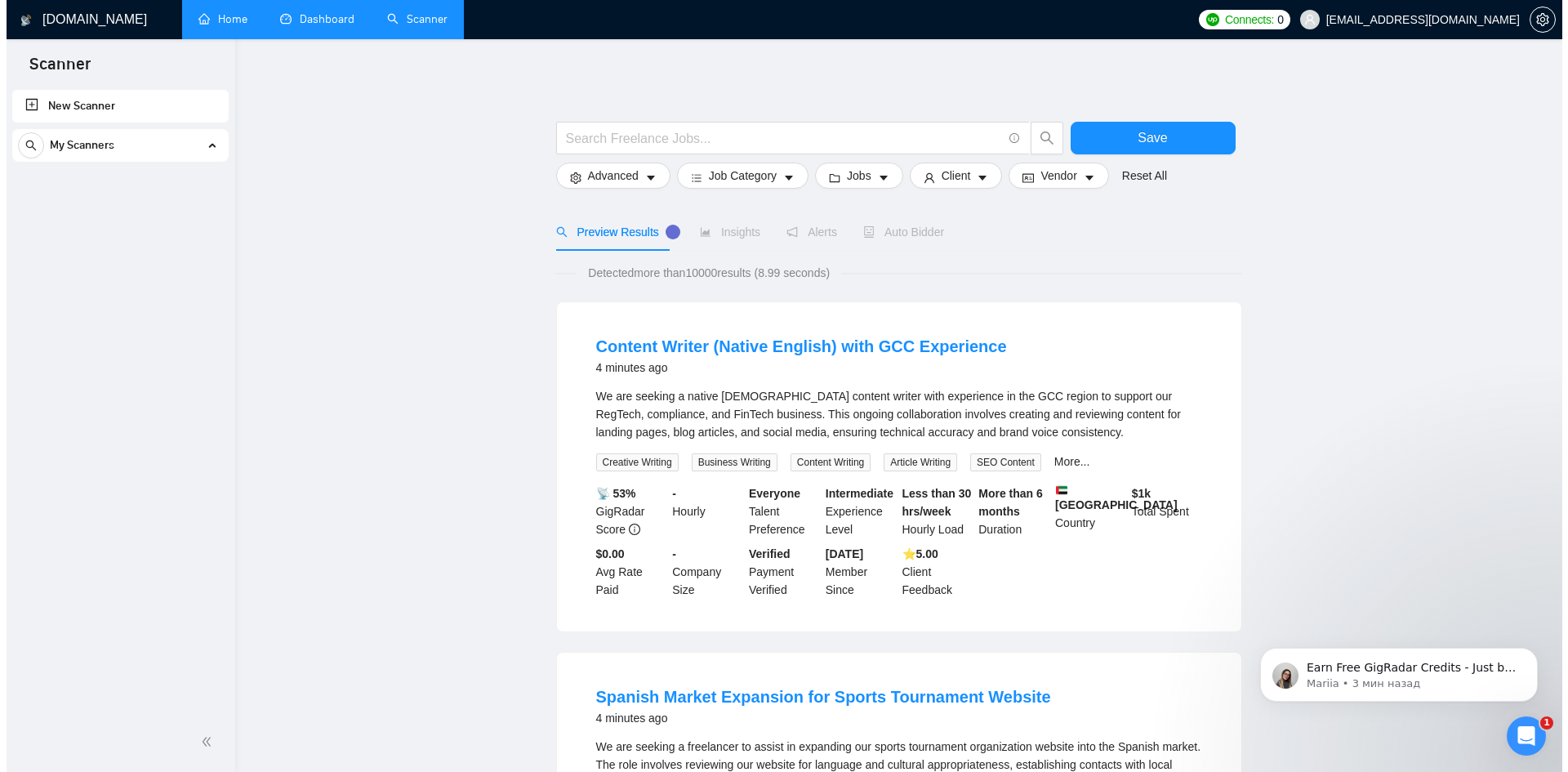
scroll to position [0, 0]
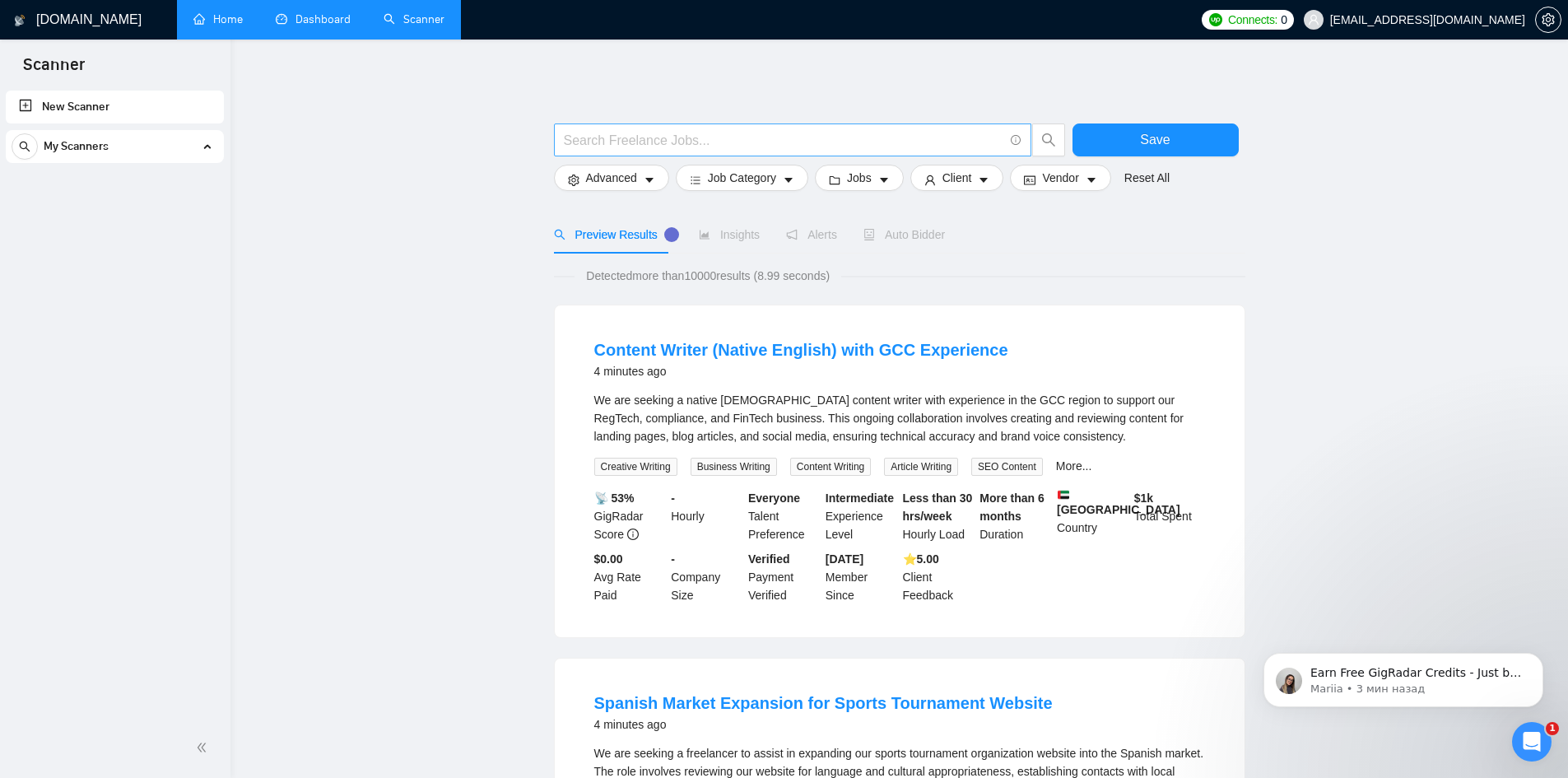
click at [936, 139] on input "text" at bounding box center [783, 140] width 439 height 21
click at [627, 181] on span "Advanced" at bounding box center [612, 178] width 51 height 18
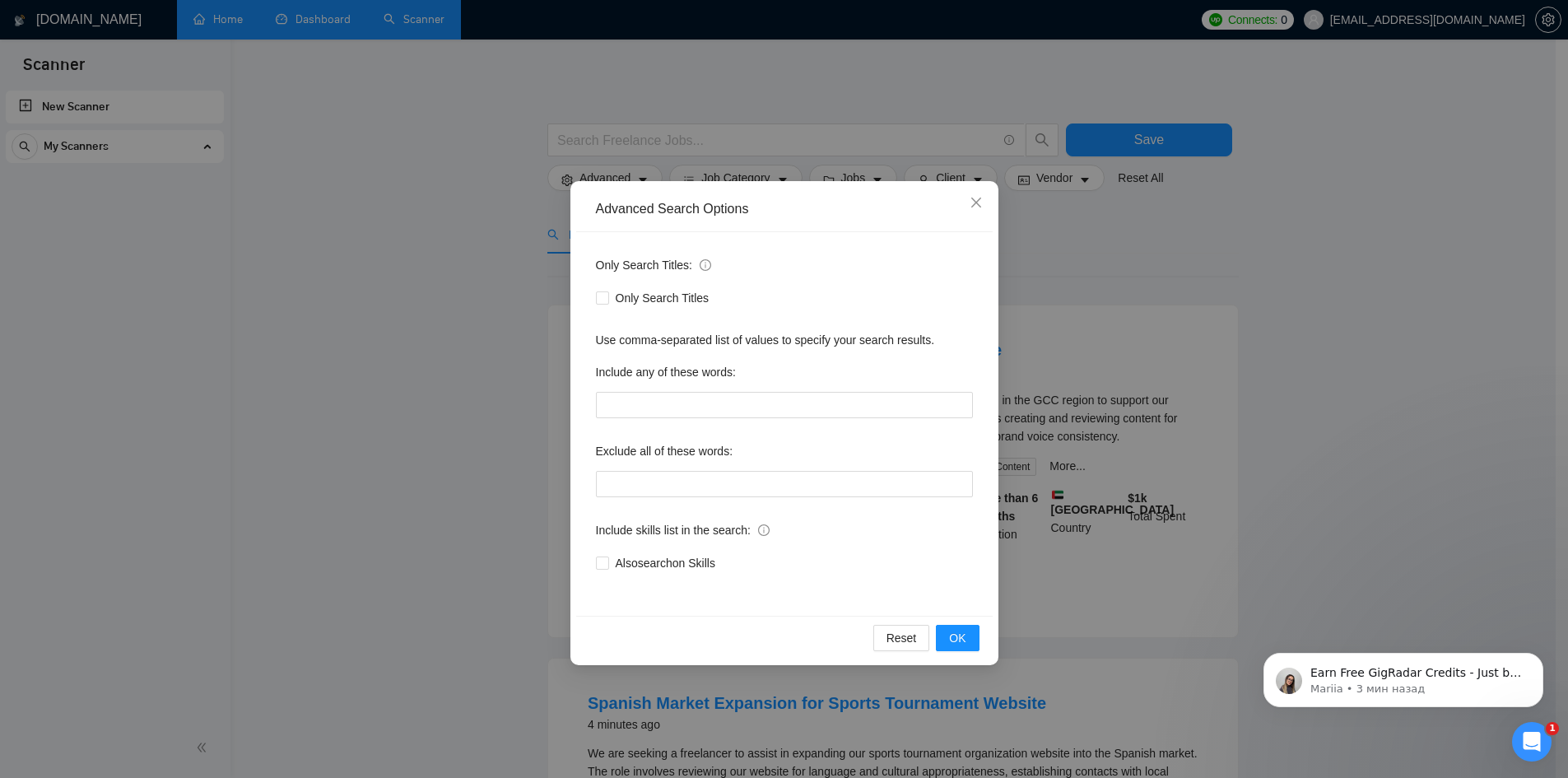
click at [486, 193] on div "Advanced Search Options Only Search Titles: Only Search Titles Use comma-separa…" at bounding box center [784, 389] width 1568 height 778
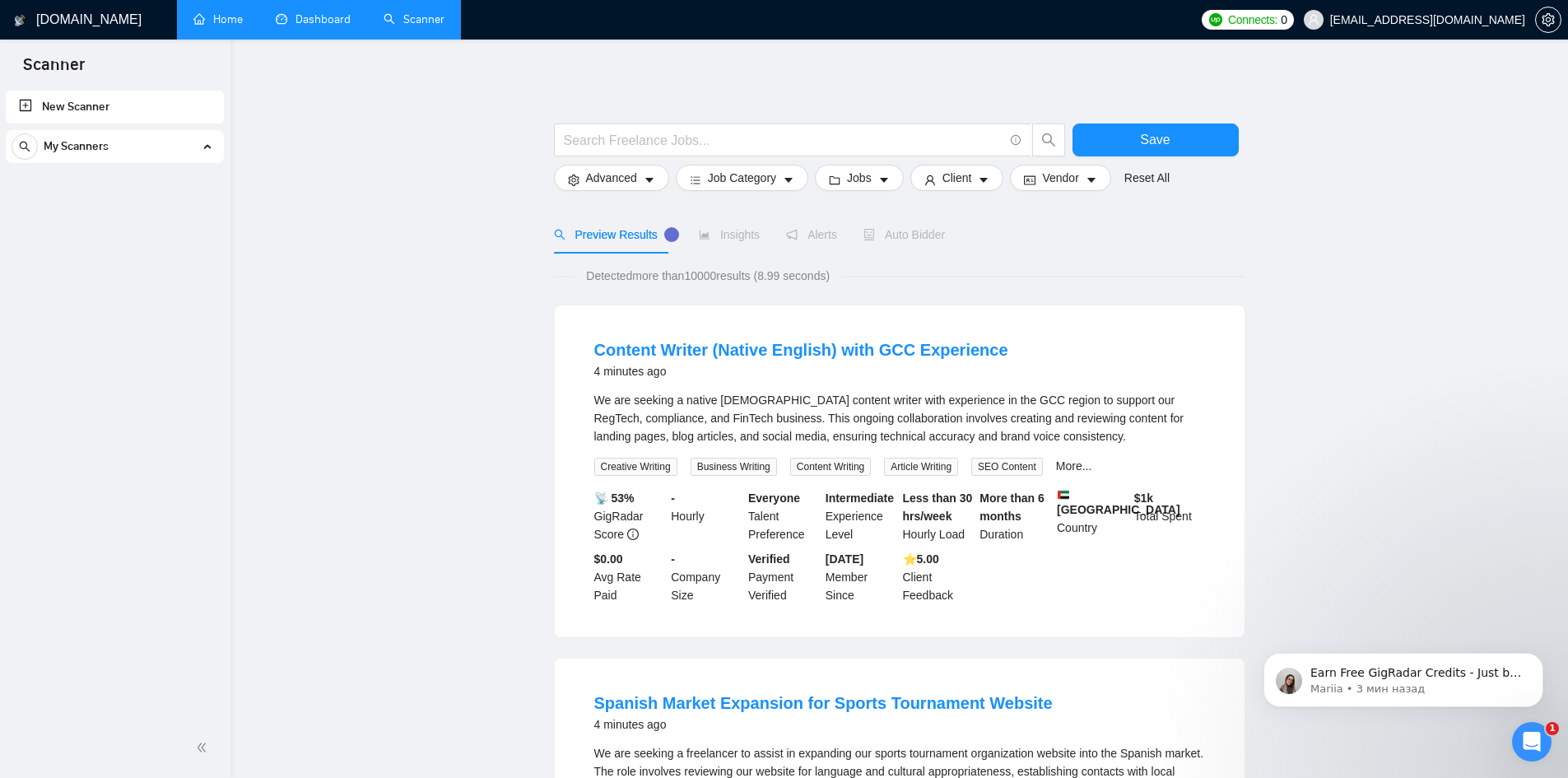
click at [172, 148] on div "My Scanners" at bounding box center [114, 147] width 206 height 33
click at [1438, 176] on span "Logout" at bounding box center [1486, 186] width 133 height 18
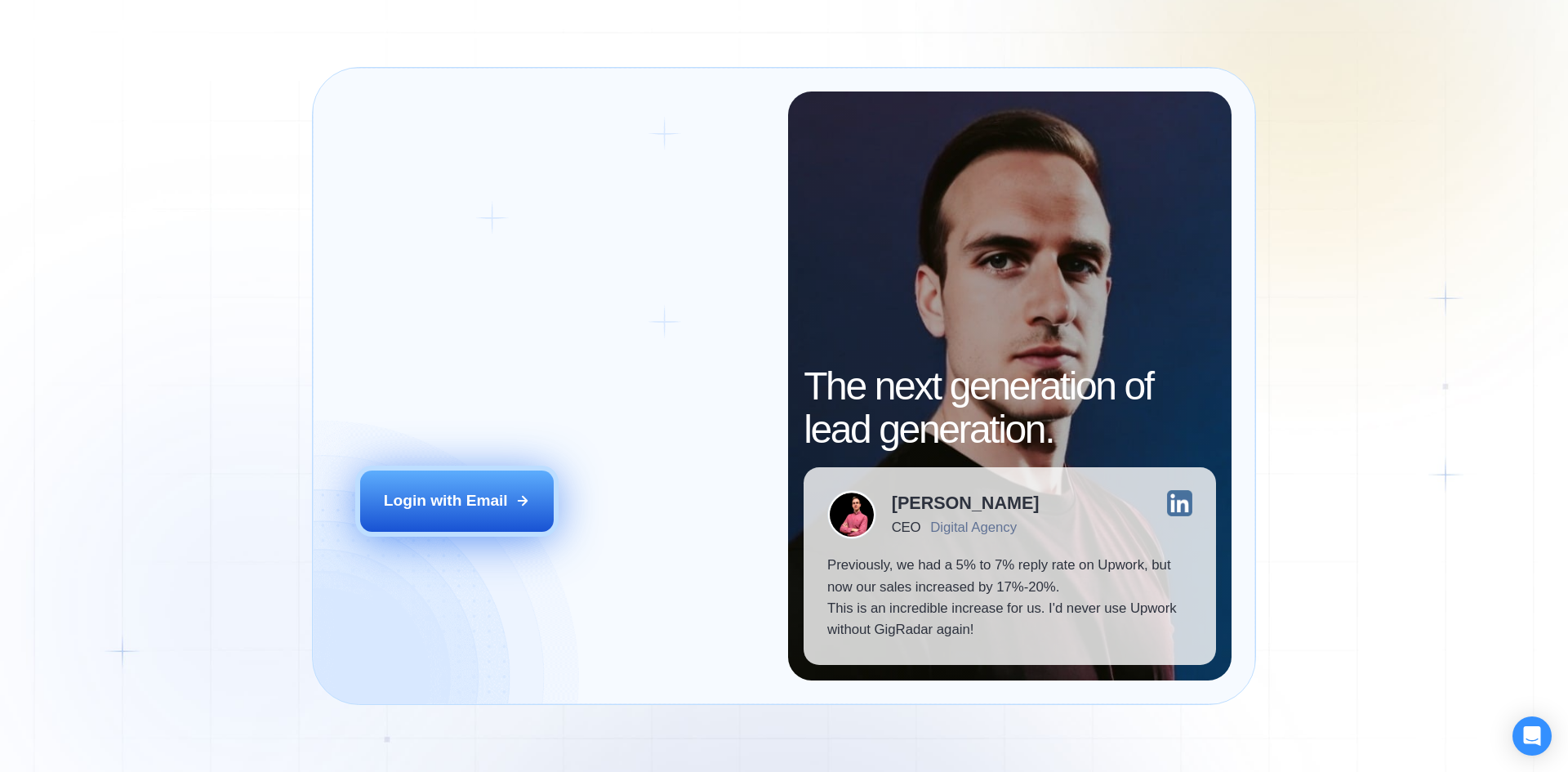
click at [483, 482] on button "Login with Email" at bounding box center [457, 501] width 194 height 61
